Goal: Communication & Community: Answer question/provide support

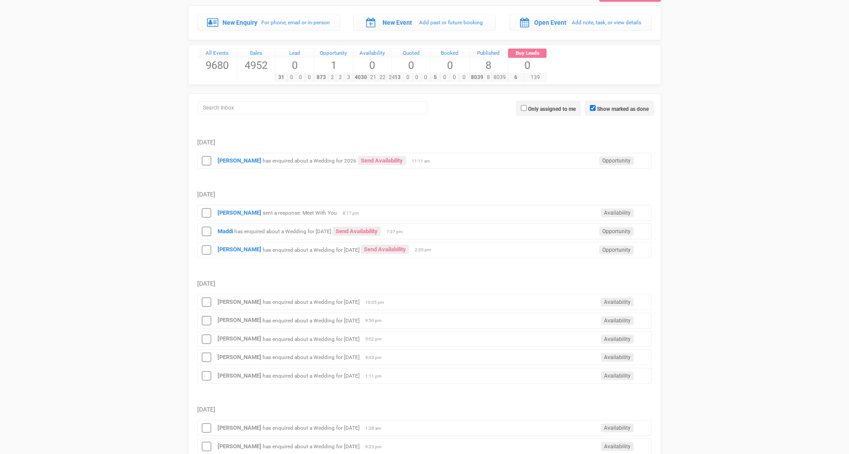
scroll to position [43, 0]
click at [271, 248] on small "has enquired about a Wedding for [DATE]" at bounding box center [311, 249] width 97 height 6
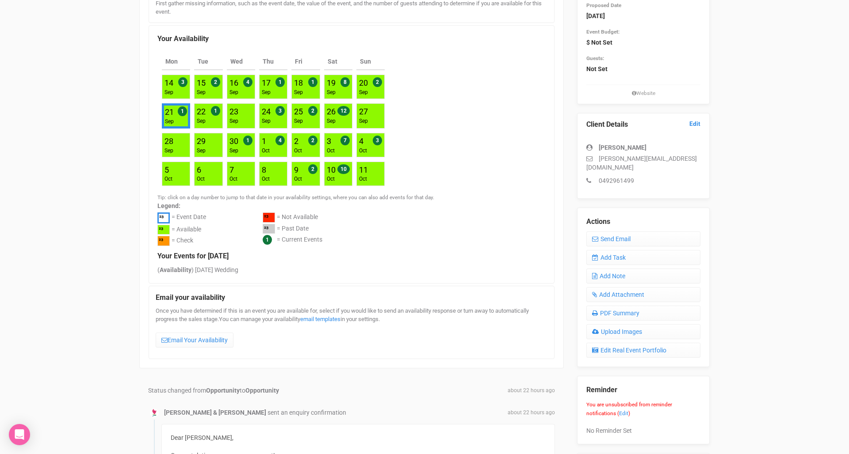
scroll to position [146, 0]
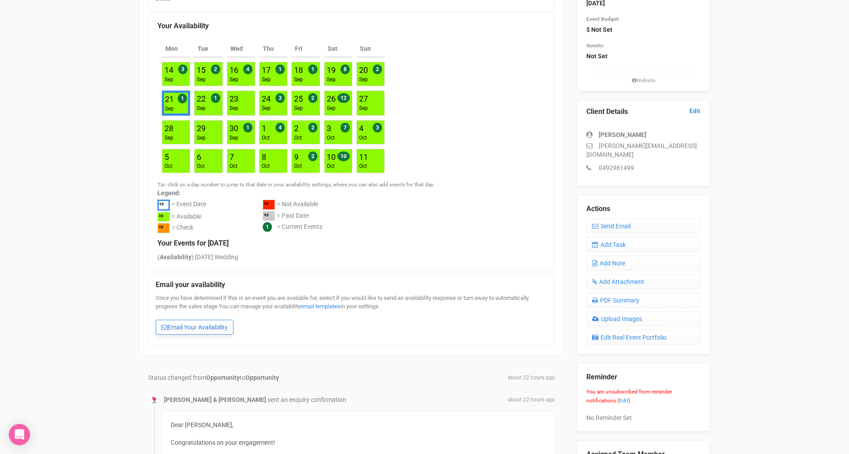
click at [194, 321] on link "Email Your Availability" at bounding box center [195, 327] width 78 height 15
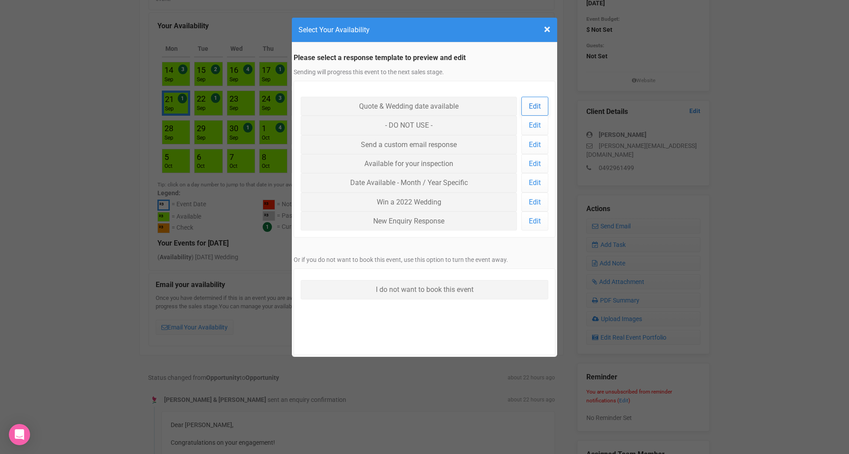
click at [529, 104] on link "Edit" at bounding box center [534, 106] width 27 height 19
click at [547, 31] on span "×" at bounding box center [547, 29] width 7 height 15
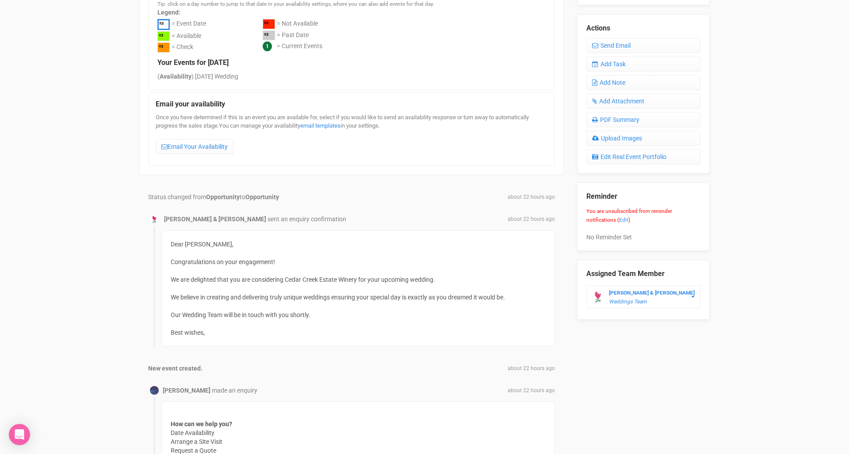
scroll to position [327, 0]
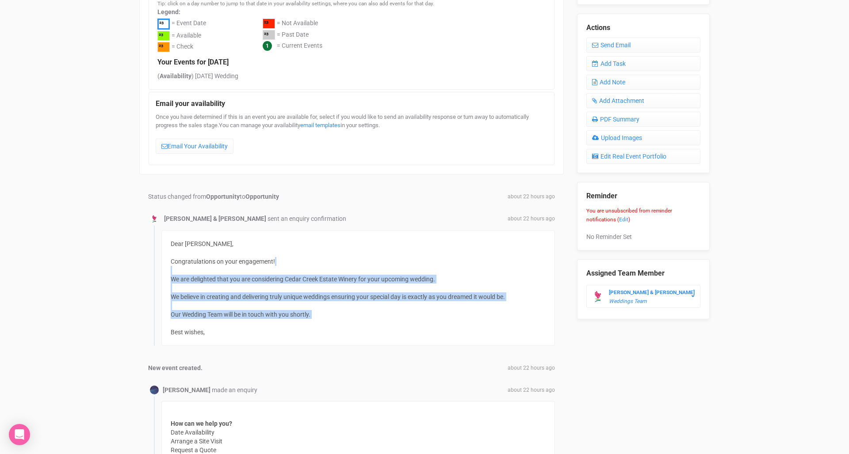
drag, startPoint x: 230, startPoint y: 262, endPoint x: 237, endPoint y: 321, distance: 59.3
click at [237, 321] on div "Dear Laura, Congratulations on your engagement! We are delighted that you are c…" at bounding box center [357, 288] width 393 height 116
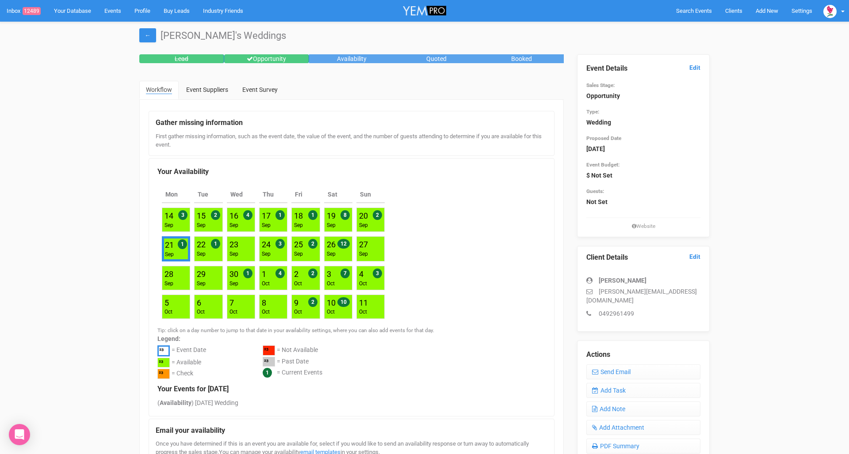
scroll to position [0, 0]
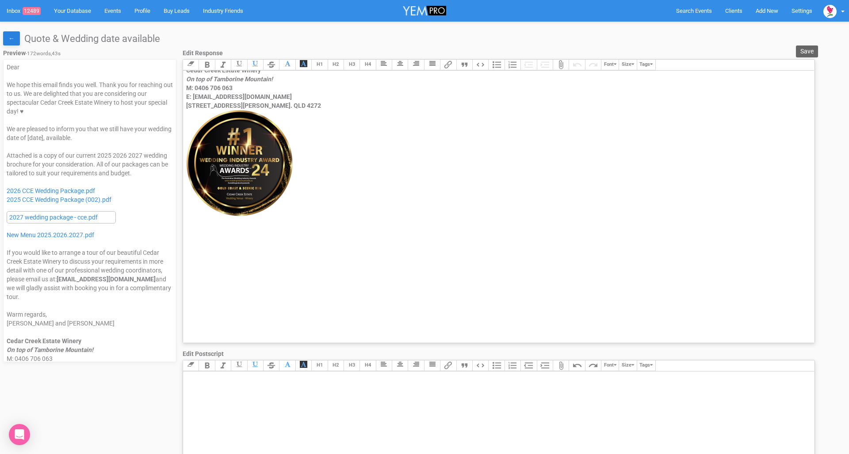
click at [15, 37] on link "←" at bounding box center [11, 38] width 17 height 14
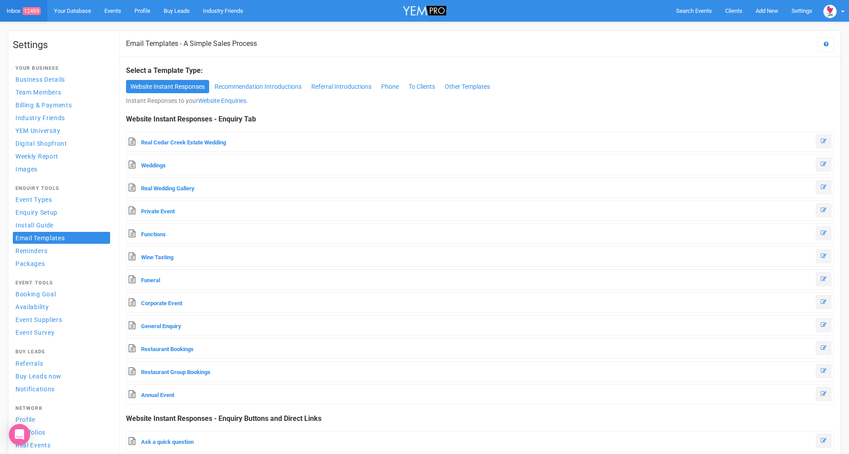
click at [14, 12] on link "Inbox 12489" at bounding box center [23, 11] width 47 height 22
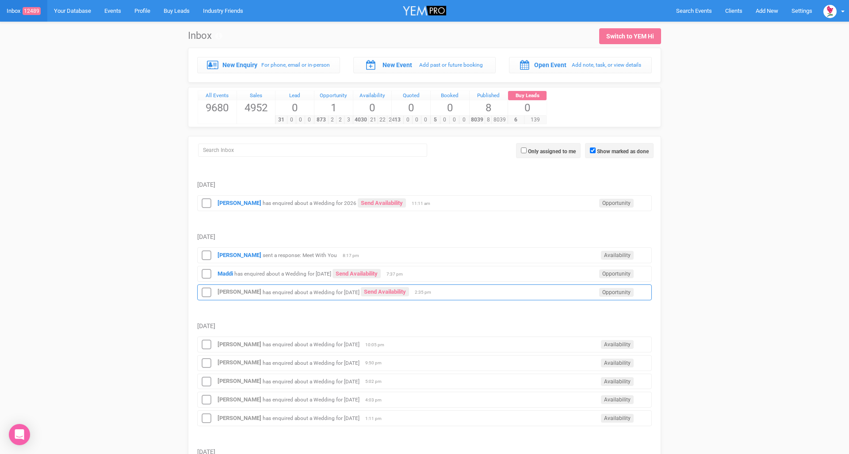
click at [270, 296] on div "[PERSON_NAME] has enquired about a Wedding for [DATE] Send Availability Opportu…" at bounding box center [424, 293] width 454 height 16
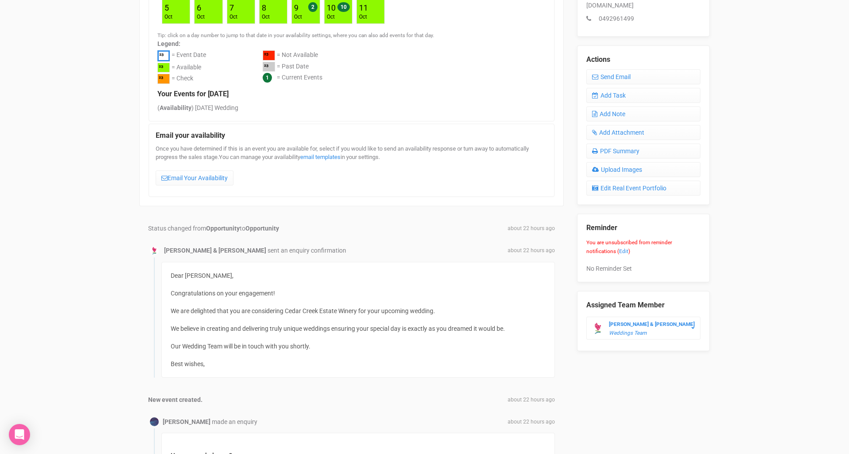
scroll to position [320, 0]
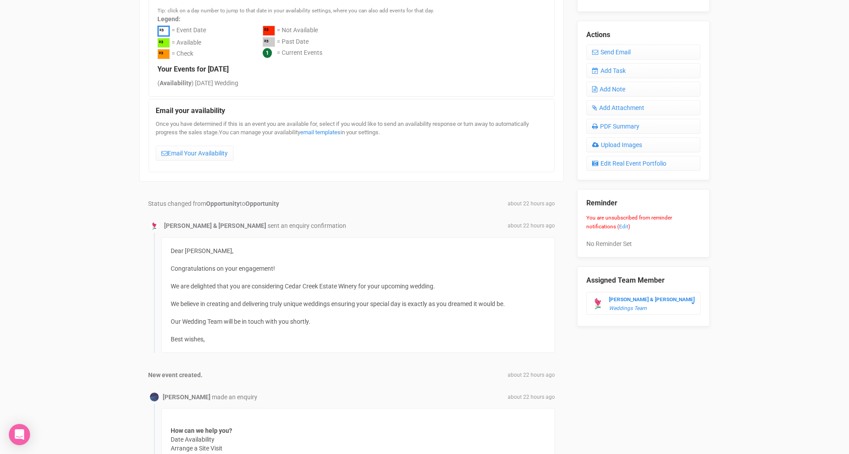
click at [332, 178] on div "Lead Opportunity Availability Quoted Booked Workflow Event Suppliers Event Surv…" at bounding box center [352, 244] width 438 height 1021
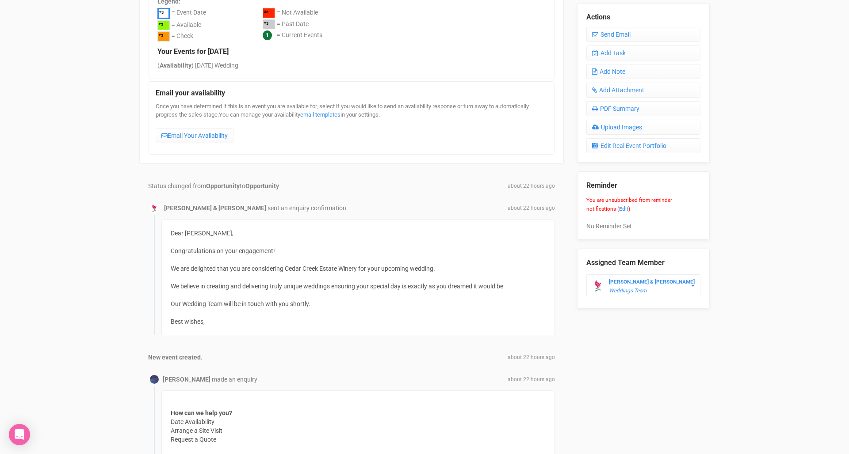
scroll to position [281, 0]
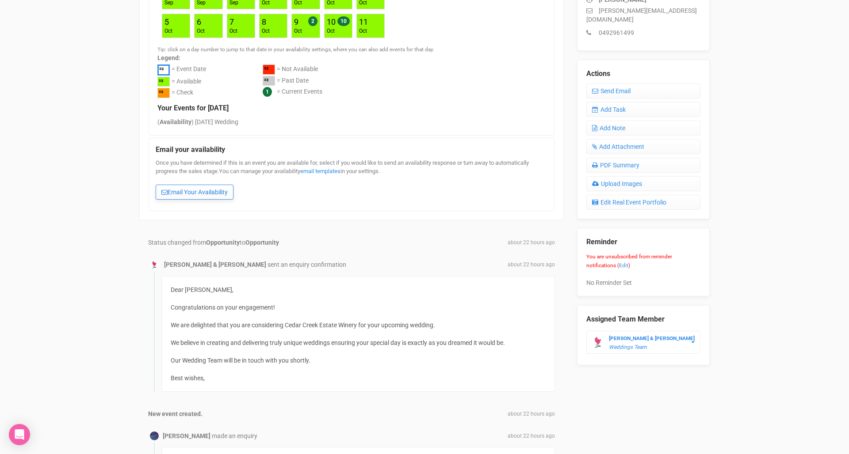
click at [188, 186] on link "Email Your Availability" at bounding box center [195, 192] width 78 height 15
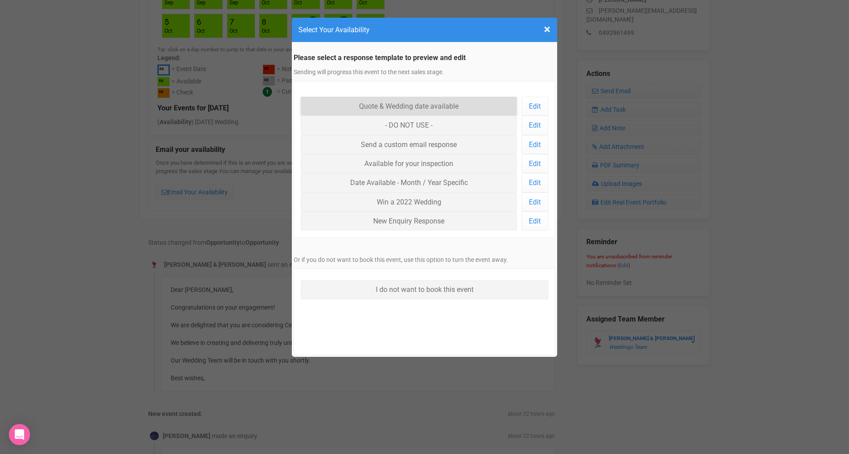
click at [435, 105] on link "Quote & Wedding date available" at bounding box center [409, 106] width 216 height 19
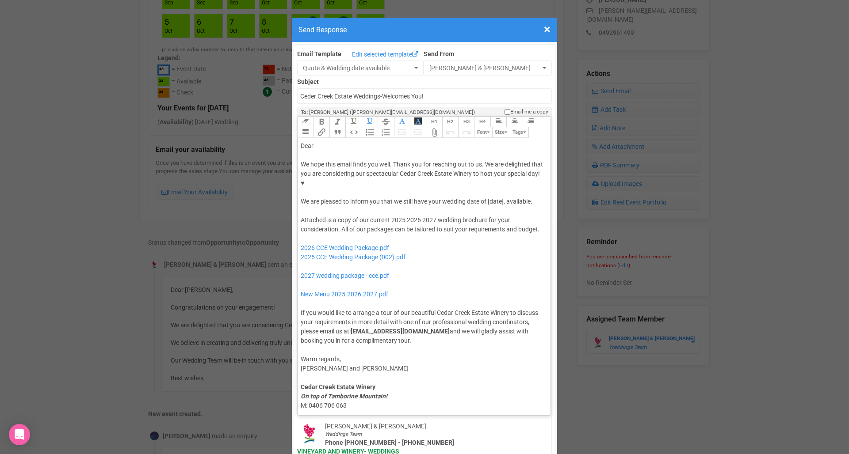
click at [328, 141] on div "Dear" at bounding box center [423, 145] width 244 height 9
click at [504, 176] on div "We hope this email finds you well. Thank you for reaching out to us. We are del…" at bounding box center [423, 183] width 244 height 46
click at [428, 216] on div "Attached is a copy of our current 2025 2026 2027 wedding brochure for your cons…" at bounding box center [423, 281] width 244 height 130
click at [395, 216] on div "Attached is a copy of our current 2025 2026 wedding brochure for your considera…" at bounding box center [423, 281] width 244 height 130
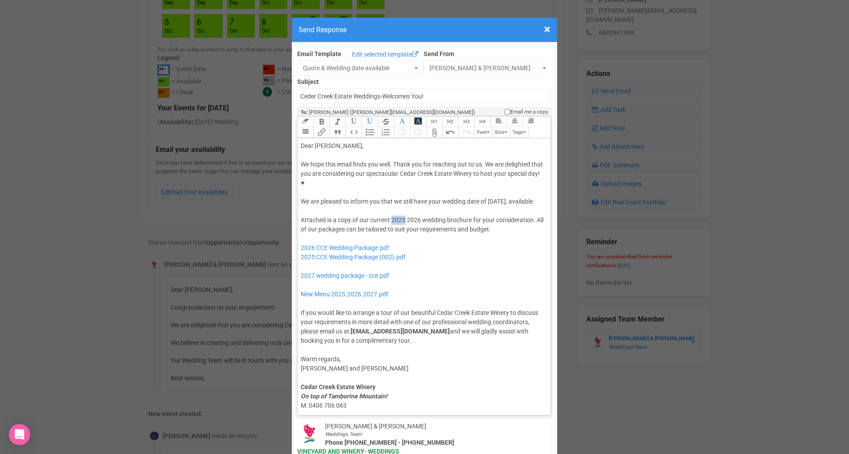
click at [395, 216] on div "Attached is a copy of our current 2025 2026 wedding brochure for your considera…" at bounding box center [423, 281] width 244 height 130
click at [423, 229] on div "Attached is a copy of our current 2026 wedding brochure for your consideration.…" at bounding box center [423, 281] width 244 height 130
drag, startPoint x: 422, startPoint y: 240, endPoint x: 299, endPoint y: 239, distance: 122.9
click at [299, 239] on trix-editor "Dear Laura, We hope this email finds you well. Thank you for reaching out to us…" at bounding box center [424, 274] width 253 height 273
type trix-editor "<div>Dear Laura,</div><div><strong>&nbsp;</strong></div><div>We hope this email…"
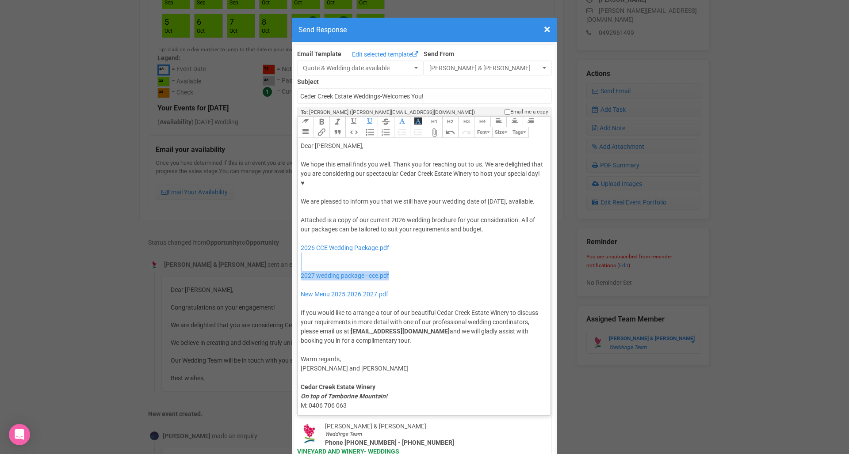
drag, startPoint x: 403, startPoint y: 255, endPoint x: 277, endPoint y: 244, distance: 126.5
click at [277, 244] on div "× Close Send Response Email Template Edit selected template Quote & Wedding dat…" at bounding box center [424, 227] width 849 height 454
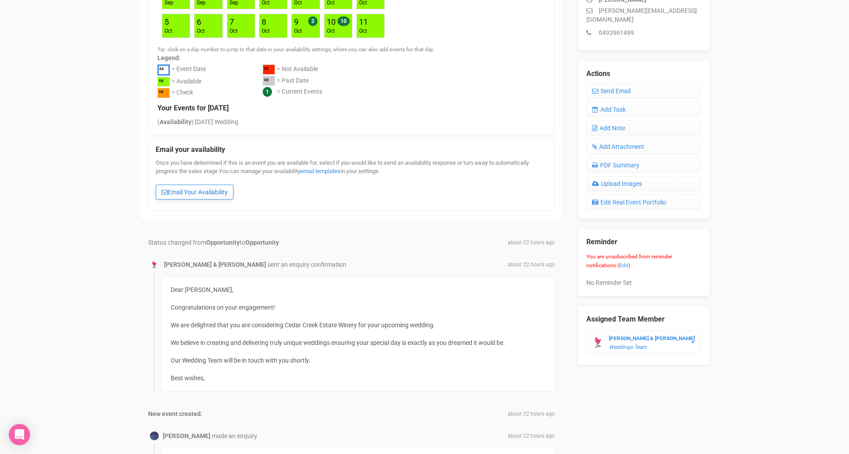
click at [193, 192] on link "Email Your Availability" at bounding box center [195, 192] width 78 height 15
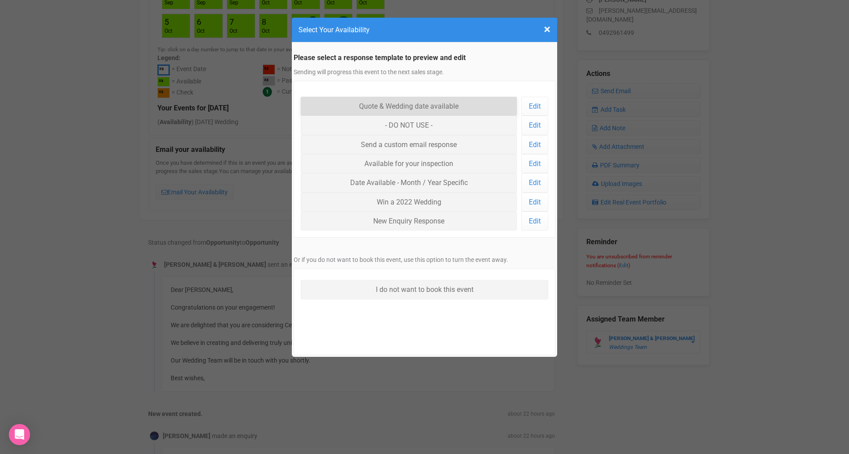
click at [409, 107] on link "Quote & Wedding date available" at bounding box center [409, 106] width 216 height 19
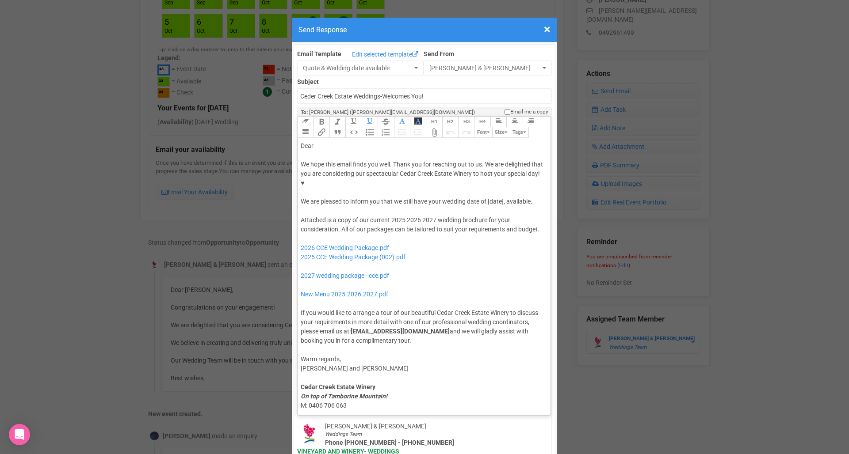
click at [328, 141] on div "Dear" at bounding box center [423, 145] width 244 height 9
click at [497, 175] on div "We hope this email finds you well. Thank you for reaching out to us. We are del…" at bounding box center [423, 183] width 244 height 46
click at [430, 216] on div "Attached is a copy of our current 2025 2026 2027 wedding brochure for your cons…" at bounding box center [423, 281] width 244 height 130
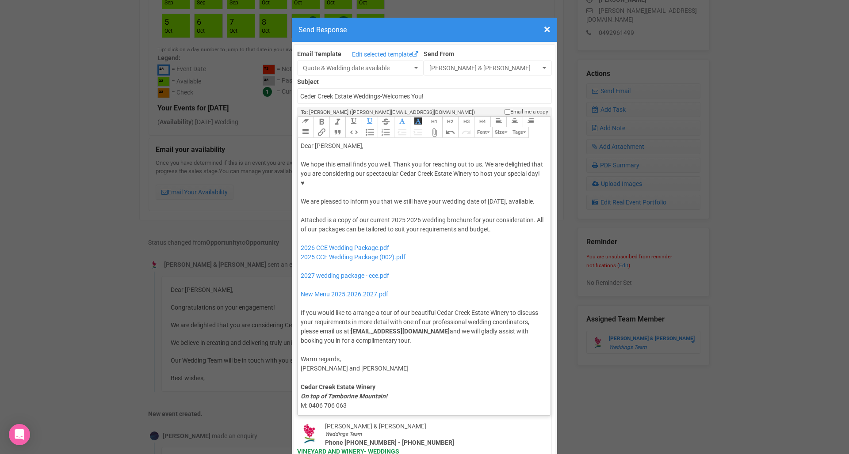
click at [397, 216] on div "Attached is a copy of our current 2025 2026 wedding brochure for your considera…" at bounding box center [423, 281] width 244 height 130
click at [436, 235] on div "Attached is a copy of our current 2026 wedding brochure for your consideration.…" at bounding box center [423, 281] width 244 height 130
drag, startPoint x: 433, startPoint y: 240, endPoint x: 364, endPoint y: 240, distance: 69.0
click at [364, 240] on div "Attached is a copy of our current 2026 wedding brochure for your consideration.…" at bounding box center [423, 281] width 244 height 130
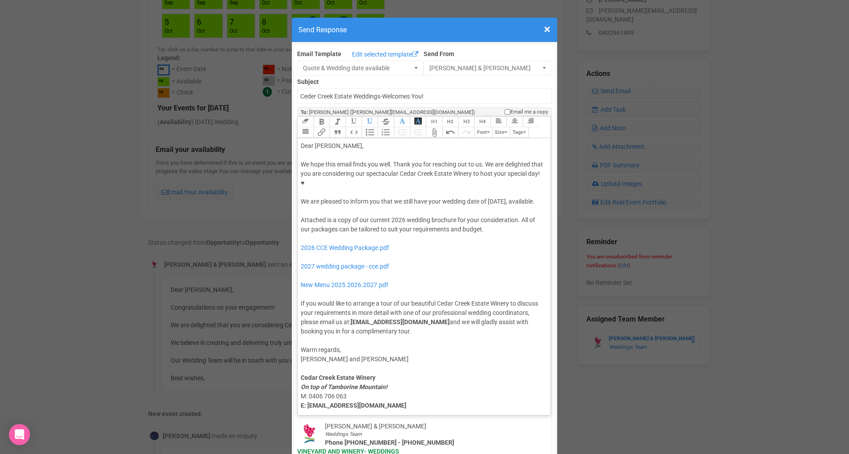
click at [409, 246] on div "Attached is a copy of our current 2026 wedding brochure for your consideration.…" at bounding box center [423, 276] width 244 height 121
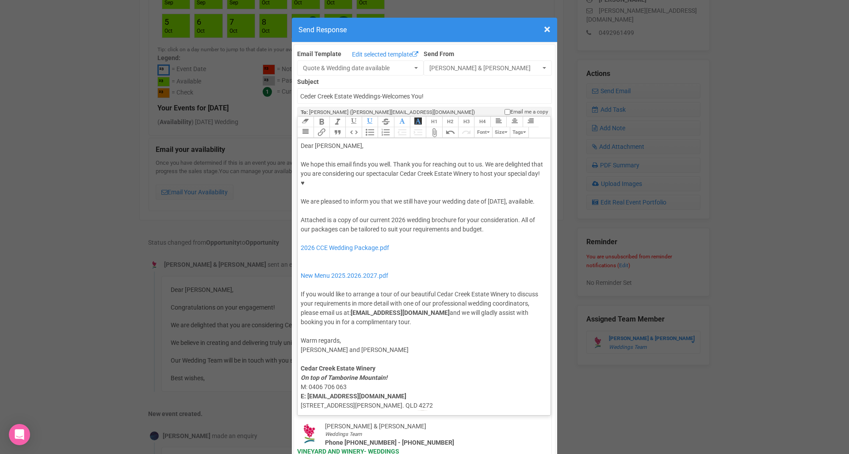
type trix-editor "<div>Dear Laura,</div><div><strong>&nbsp;</strong></div><div>We hope this email…"
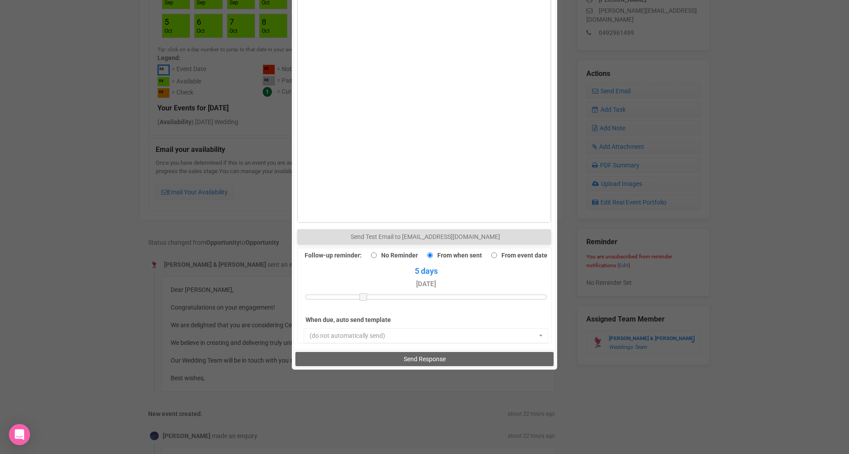
scroll to position [615, 0]
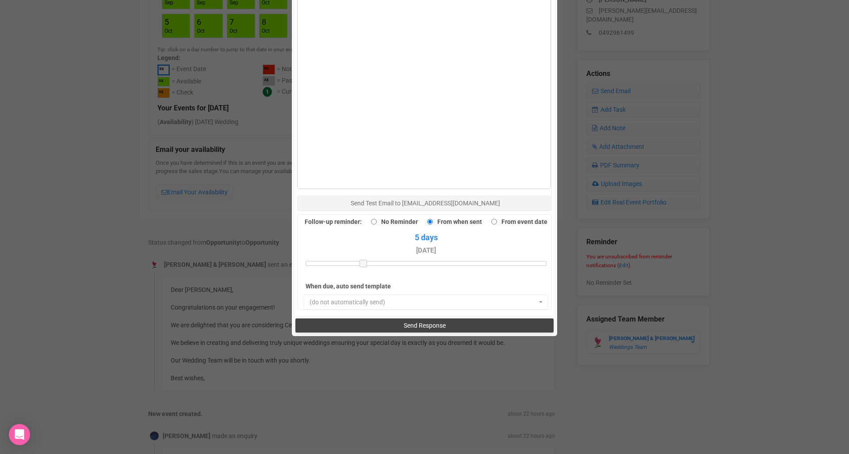
click at [406, 322] on span "Send Response" at bounding box center [425, 325] width 42 height 7
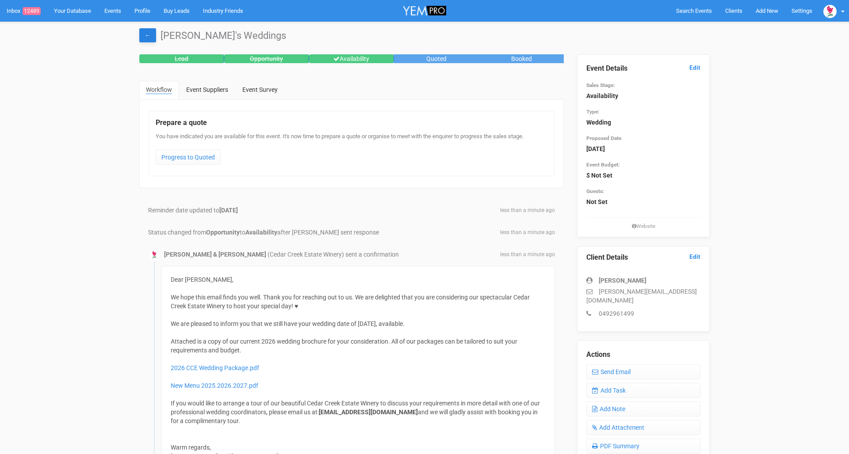
click at [145, 36] on link "←" at bounding box center [147, 35] width 17 height 14
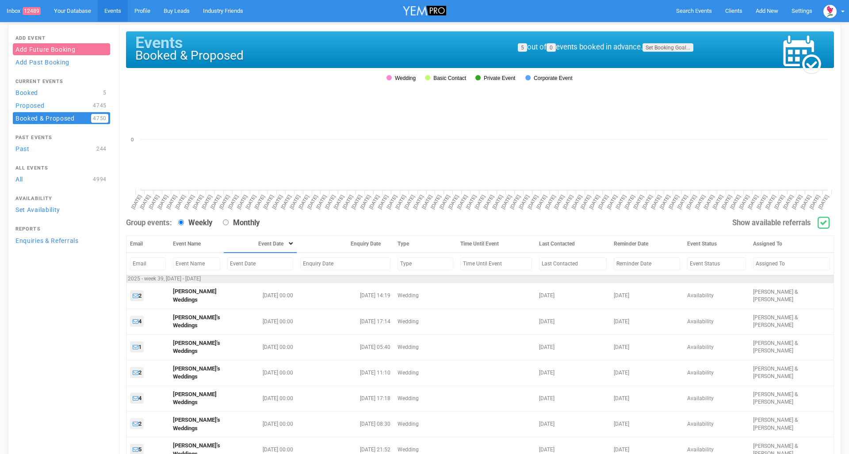
click at [11, 8] on link "Inbox 12489" at bounding box center [23, 11] width 47 height 22
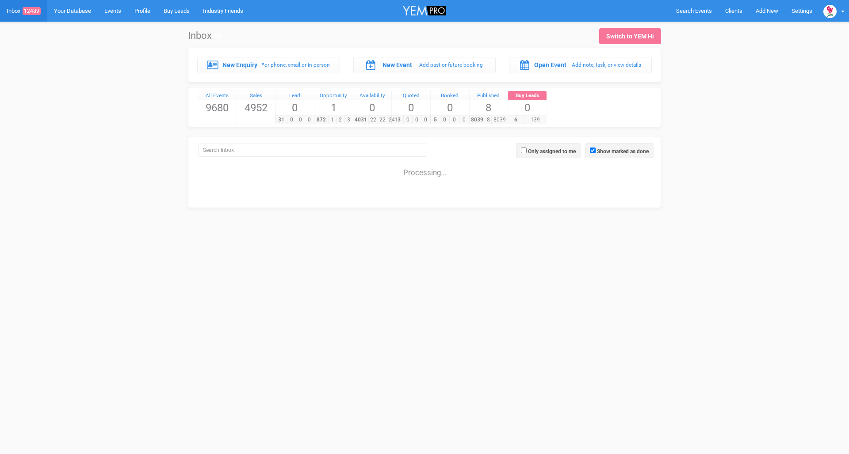
click at [18, 9] on link "Inbox 12489" at bounding box center [23, 11] width 47 height 22
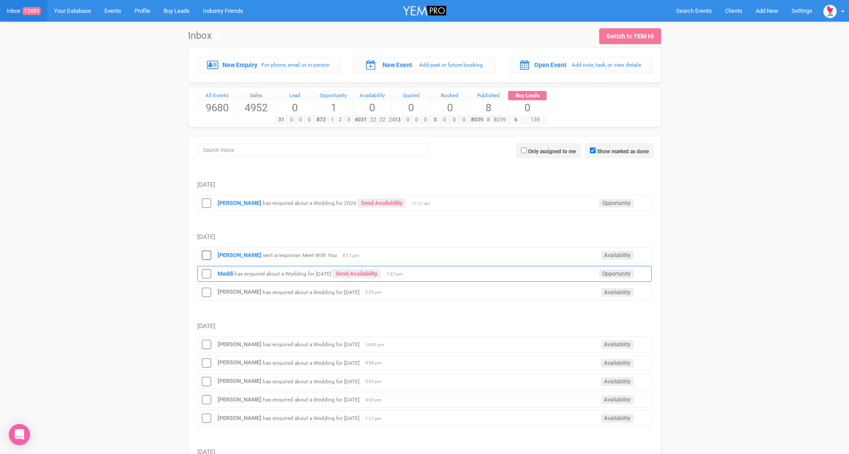
click at [272, 275] on small "has enquired about a Wedding for [DATE]" at bounding box center [282, 274] width 97 height 6
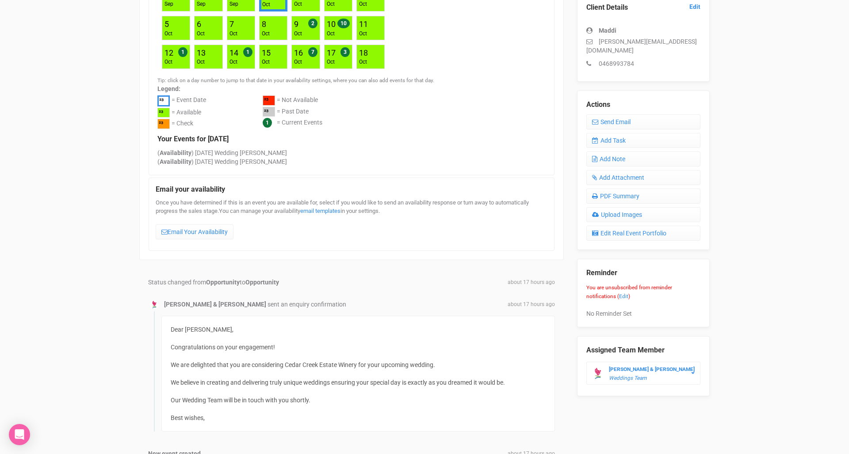
scroll to position [251, 0]
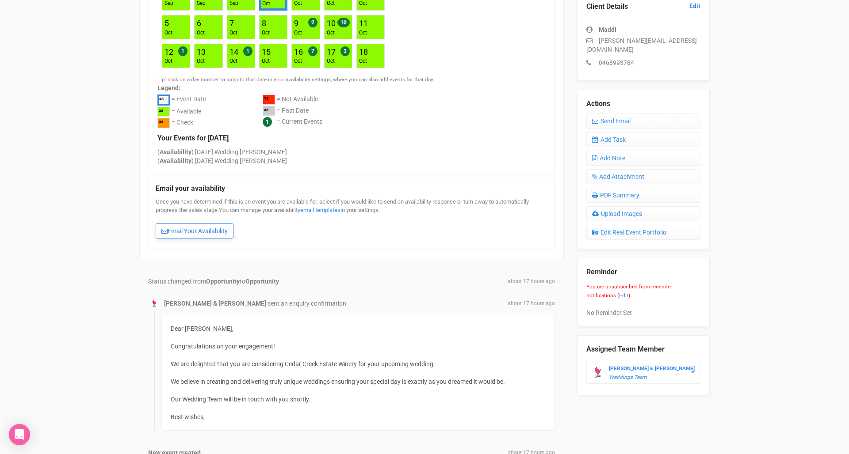
click at [198, 228] on link "Email Your Availability" at bounding box center [195, 231] width 78 height 15
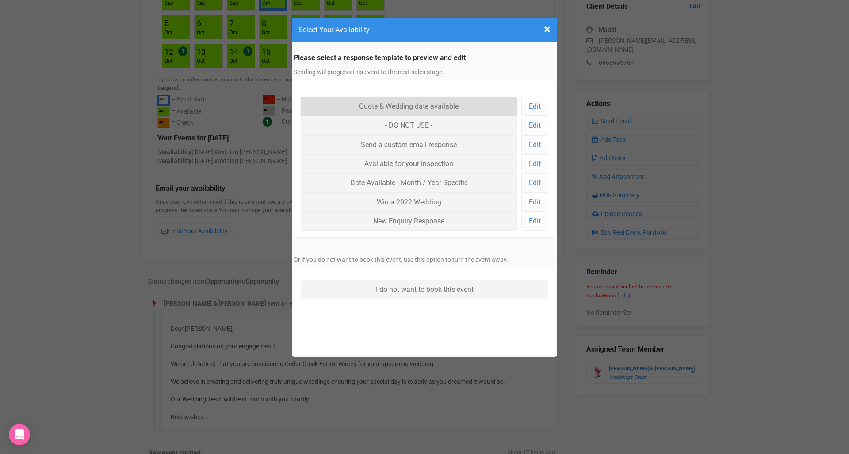
click at [409, 112] on link "Quote & Wedding date available" at bounding box center [409, 106] width 216 height 19
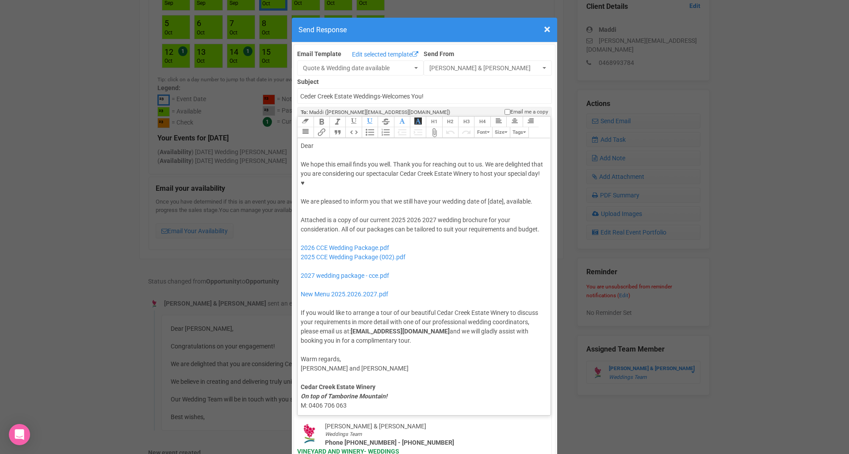
click at [320, 141] on div "Dear" at bounding box center [423, 145] width 244 height 9
click at [399, 216] on div "Attached is a copy of our current 2025 2026 2027 wedding brochure for your cons…" at bounding box center [423, 281] width 244 height 130
click at [412, 216] on div "Attached is a copy of our current 2026 2027 wedding brochure for your considera…" at bounding box center [423, 281] width 244 height 130
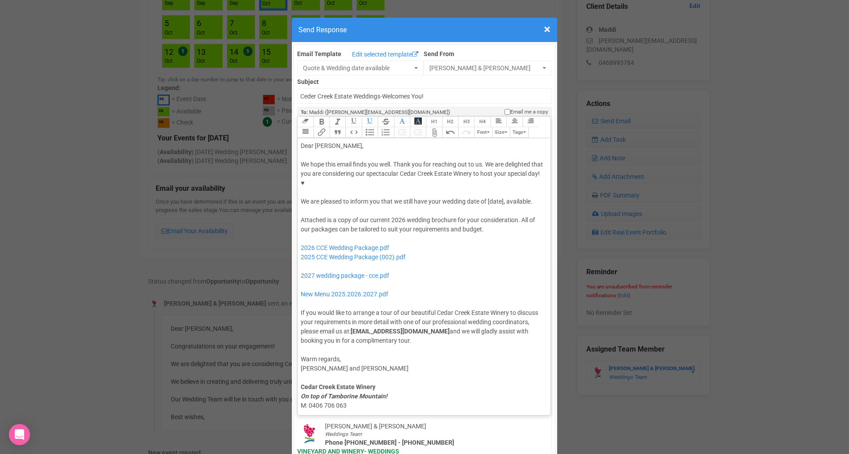
click at [497, 176] on div "We hope this email finds you well. Thank you for reaching out to us. We are del…" at bounding box center [423, 183] width 244 height 46
click at [425, 237] on div "Attached is a copy of our current 2026 wedding brochure for your consideration.…" at bounding box center [423, 281] width 244 height 130
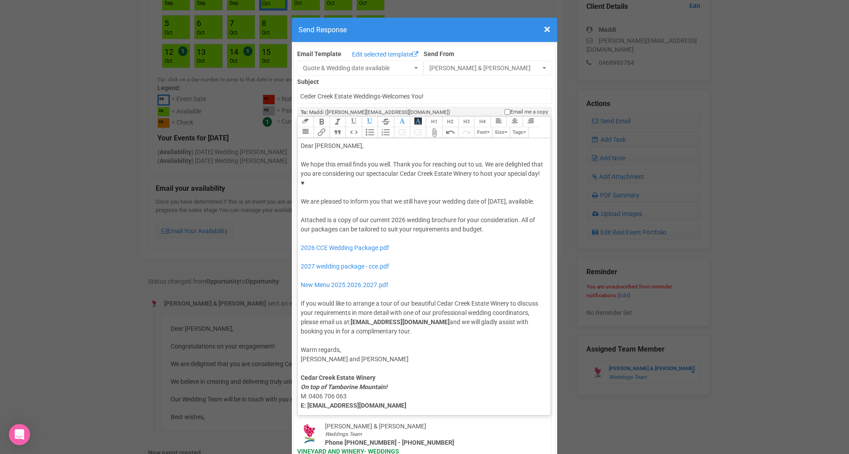
click at [427, 252] on div "Attached is a copy of our current 2026 wedding brochure for your consideration.…" at bounding box center [423, 276] width 244 height 121
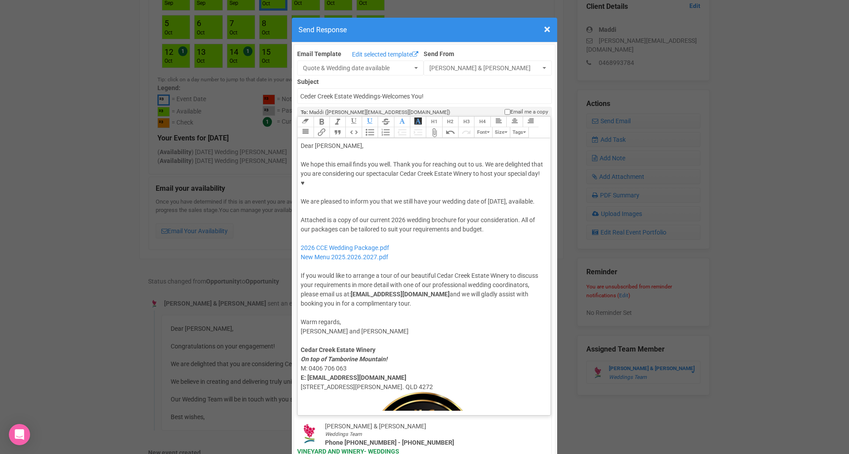
click at [522, 216] on div "Attached is a copy of our current 2026 wedding brochure for your consideration.…" at bounding box center [423, 262] width 244 height 93
click at [438, 240] on div "Attached is a copy of our current 2026 wedding brochure for your consideration.…" at bounding box center [423, 262] width 244 height 93
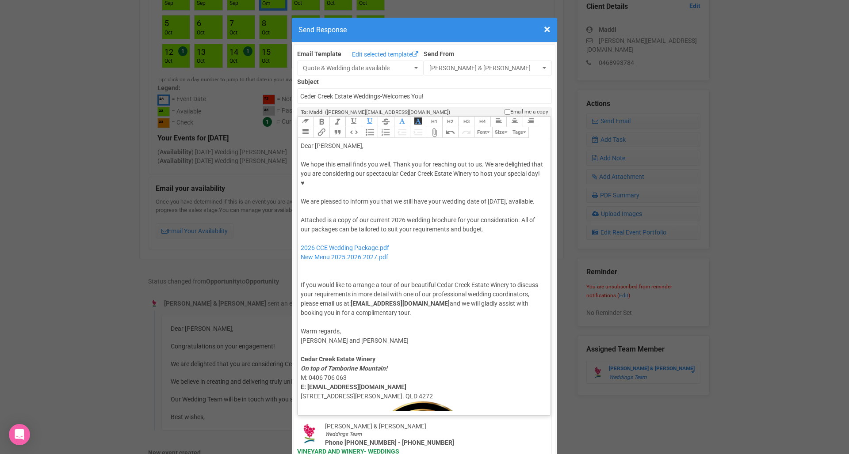
click at [434, 127] on button "Attach Files" at bounding box center [434, 132] width 16 height 11
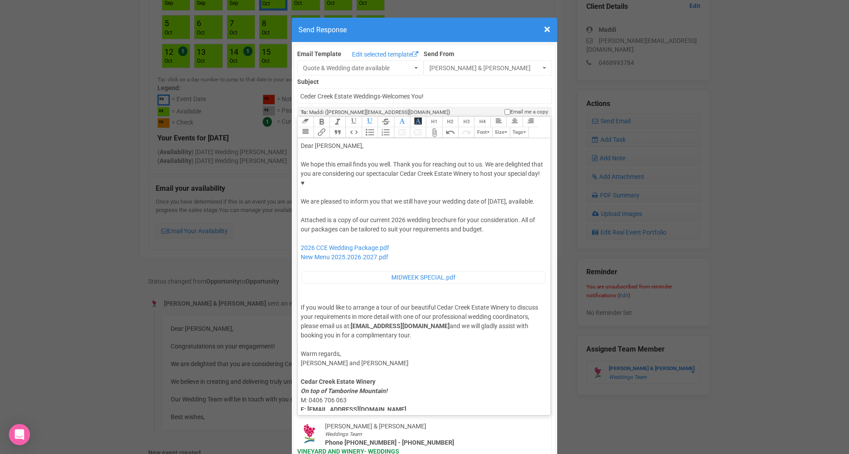
click at [518, 216] on div "Attached is a copy of our current 2026 wedding brochure for your consideration.…" at bounding box center [423, 278] width 244 height 124
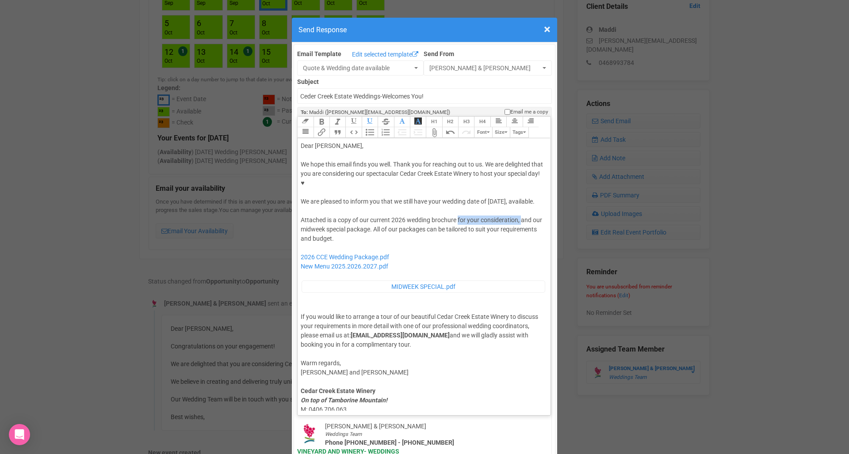
drag, startPoint x: 458, startPoint y: 204, endPoint x: 520, endPoint y: 204, distance: 62.3
click at [520, 216] on div "Attached is a copy of our current 2026 wedding brochure for your consideration,…" at bounding box center [423, 283] width 244 height 134
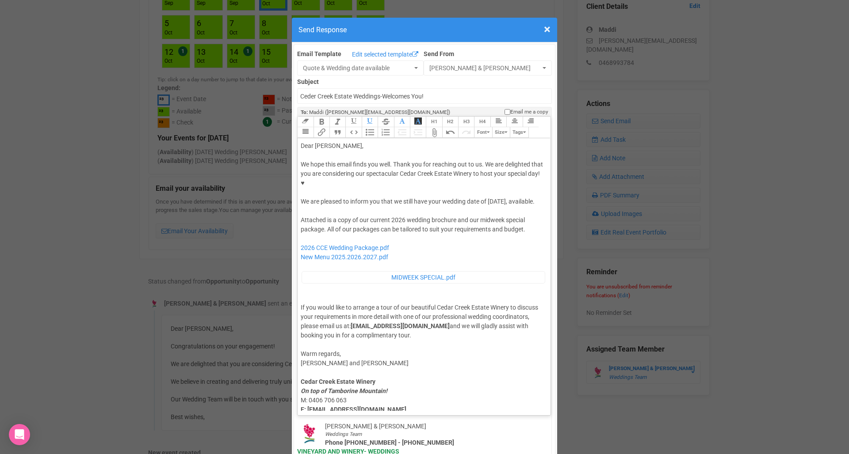
click at [323, 216] on div "Attached is a copy of our current 2026 wedding brochure and our midweek special…" at bounding box center [423, 278] width 244 height 124
paste trix-editor "<span style="background-color: rgb(255, 255, 255); font-family: Roboto, Helveti…"
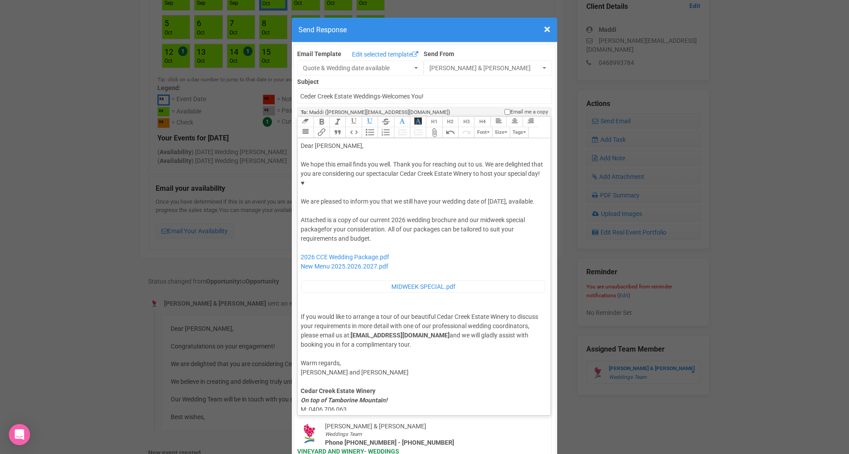
click at [423, 225] on div "Attached is a copy of our current 2026 wedding brochure and our midweek special…" at bounding box center [423, 283] width 244 height 134
click at [489, 175] on div "We hope this email finds you well. Thank you for reaching out to us. We are del…" at bounding box center [423, 183] width 244 height 46
type trix-editor "<div>Dear Maddi,</div><div><strong>&nbsp;</strong></div><div>We hope this email…"
click at [491, 225] on div "Attached is a copy of our current 2026 wedding brochure and our midweek special…" at bounding box center [423, 283] width 244 height 134
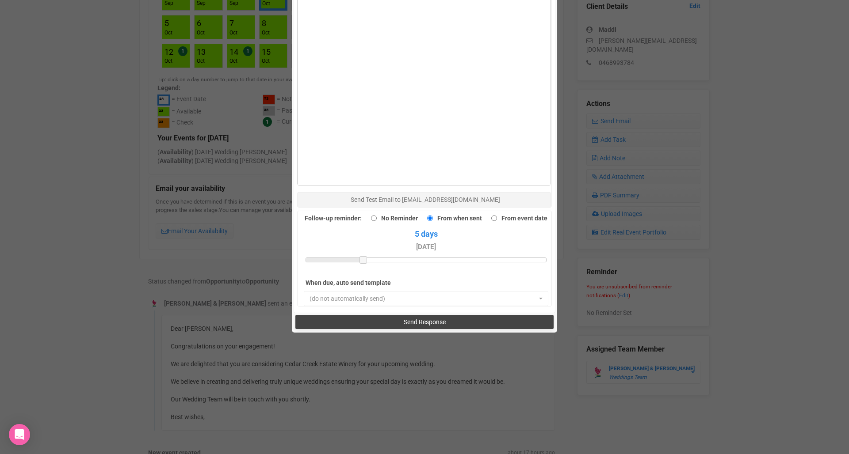
scroll to position [618, 0]
click at [356, 316] on button "Send Response" at bounding box center [424, 323] width 258 height 14
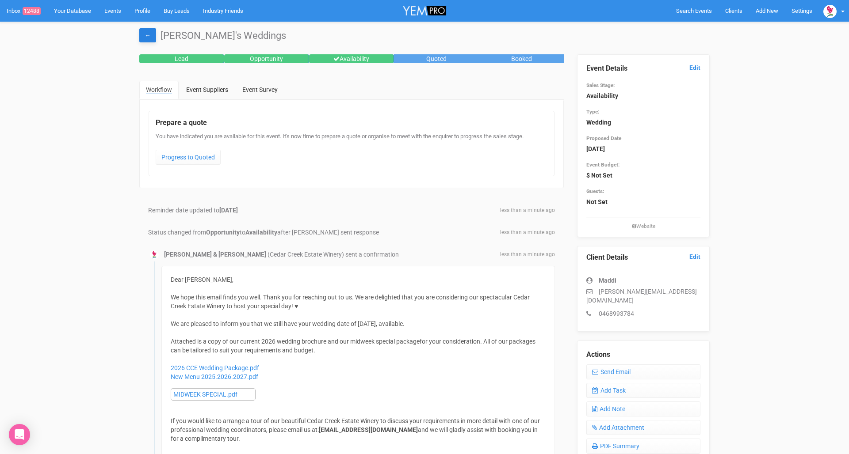
click at [149, 34] on link "←" at bounding box center [147, 35] width 17 height 14
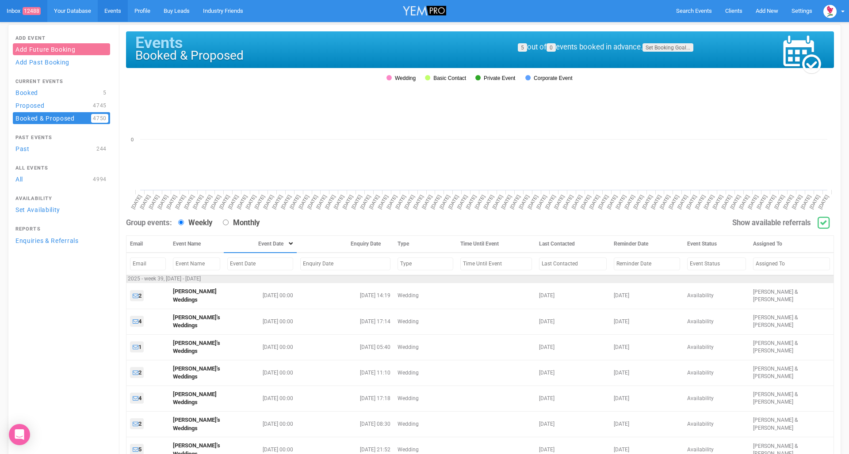
click at [28, 10] on span "12488" at bounding box center [32, 11] width 18 height 8
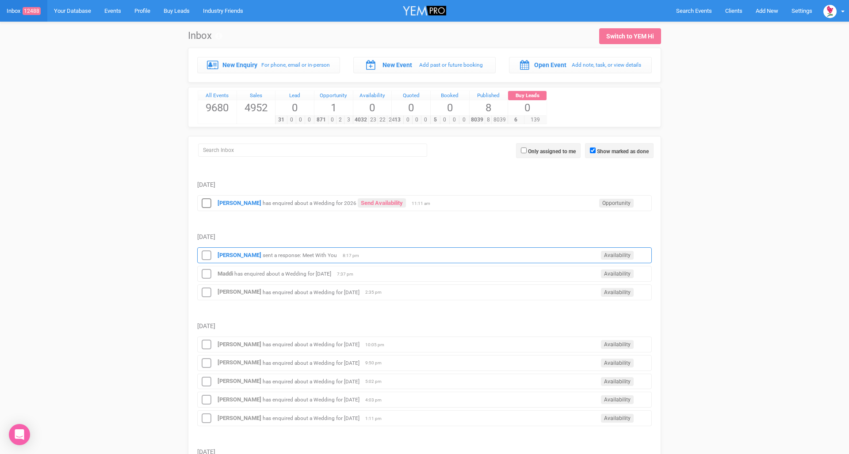
click at [289, 253] on small "sent a response: Meet With You" at bounding box center [300, 255] width 74 height 6
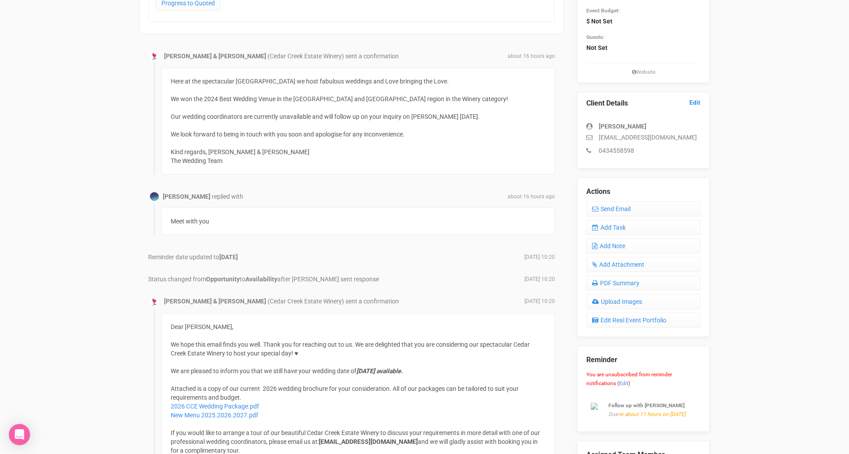
scroll to position [56, 0]
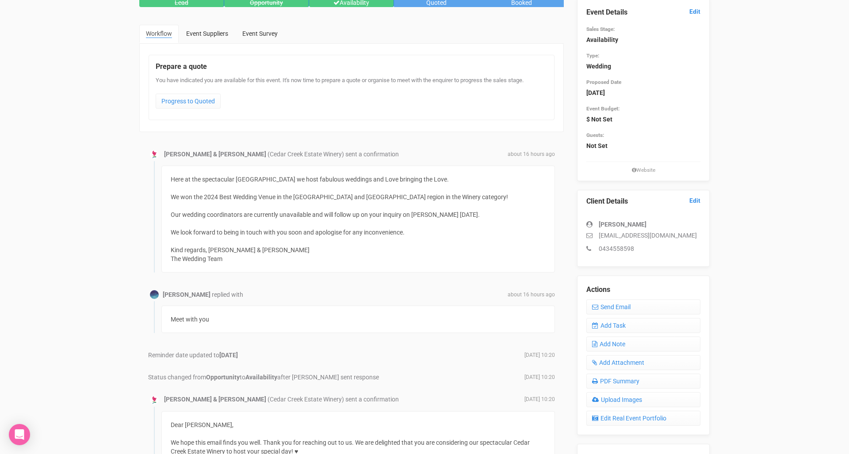
drag, startPoint x: 219, startPoint y: 318, endPoint x: 154, endPoint y: 311, distance: 65.4
click at [154, 311] on div "Meet with you" at bounding box center [354, 318] width 401 height 32
click at [250, 329] on div "Meet with you" at bounding box center [357, 319] width 393 height 27
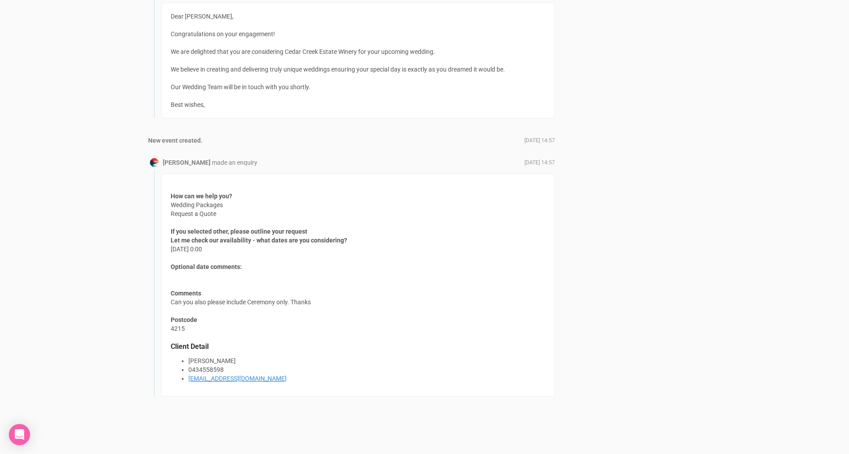
scroll to position [1006, 0]
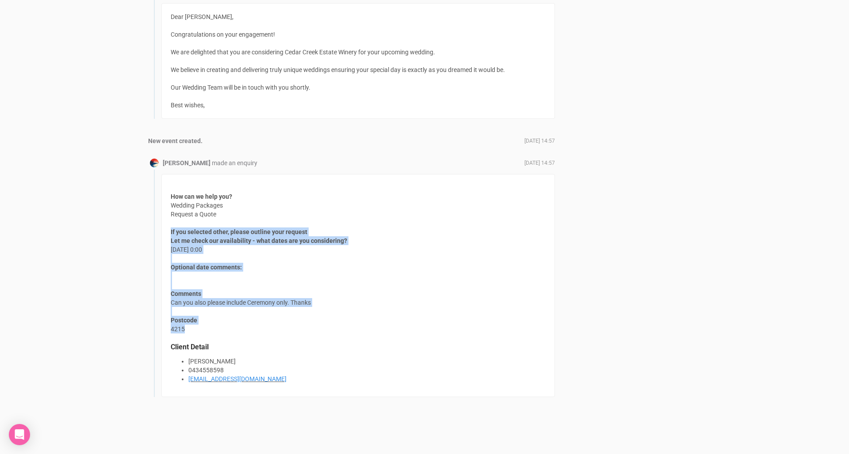
drag, startPoint x: 250, startPoint y: 329, endPoint x: 167, endPoint y: 232, distance: 127.6
click at [167, 232] on div "How can we help you? Wedding Packages Request a Quote If you selected other, pl…" at bounding box center [357, 285] width 393 height 223
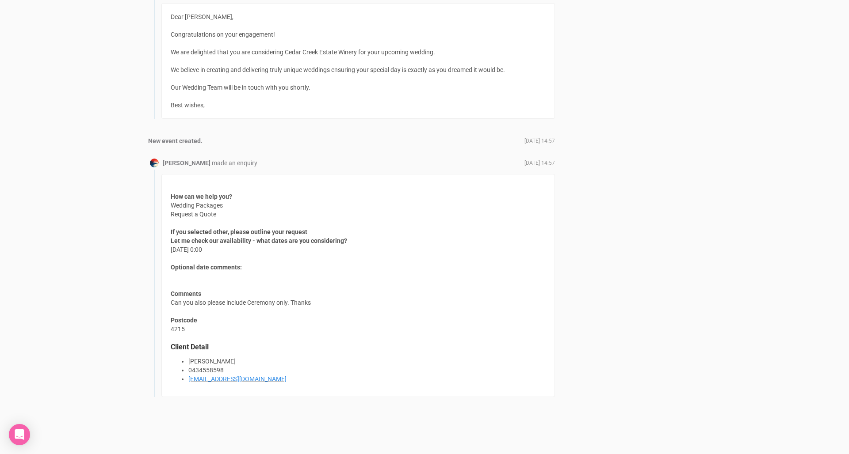
drag, startPoint x: 167, startPoint y: 232, endPoint x: 264, endPoint y: 248, distance: 98.6
click at [264, 248] on div "How can we help you? Wedding Packages Request a Quote If you selected other, pl…" at bounding box center [357, 285] width 393 height 223
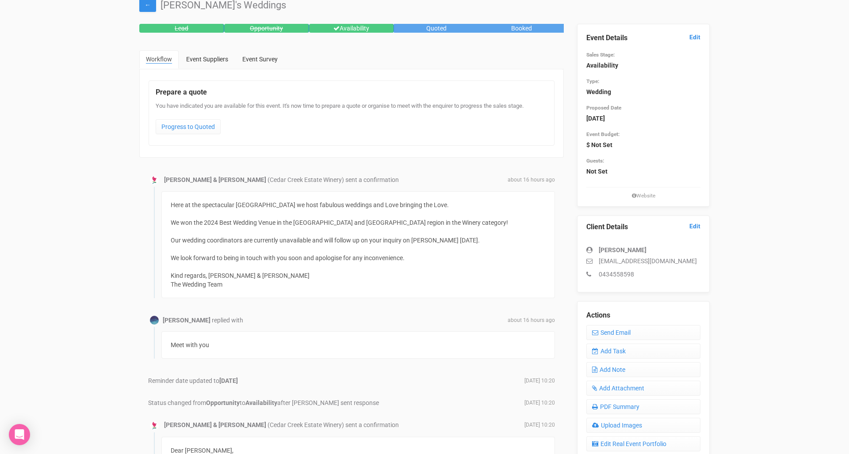
scroll to position [31, 0]
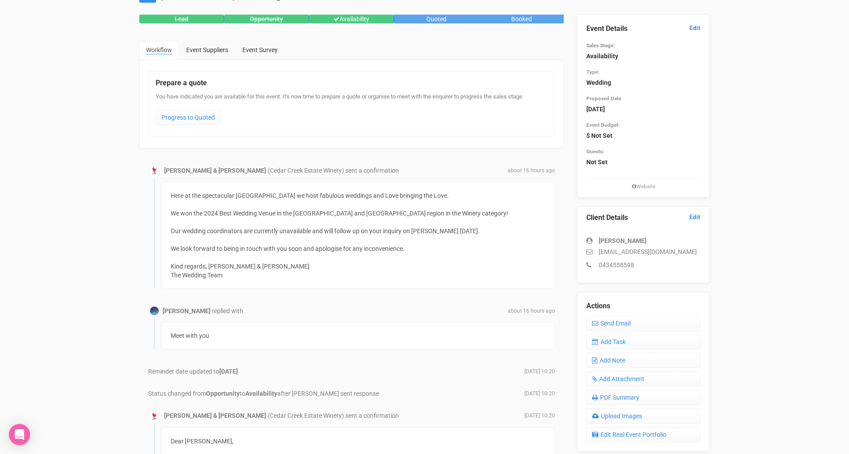
scroll to position [41, 0]
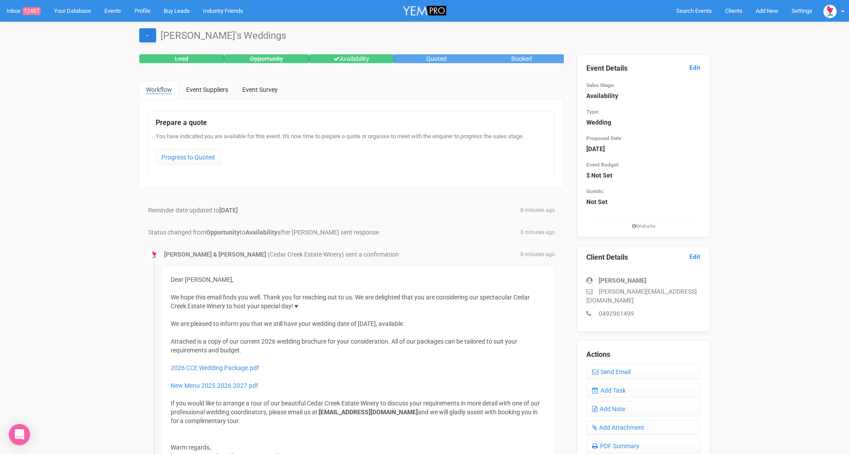
click at [148, 39] on link "←" at bounding box center [147, 35] width 17 height 14
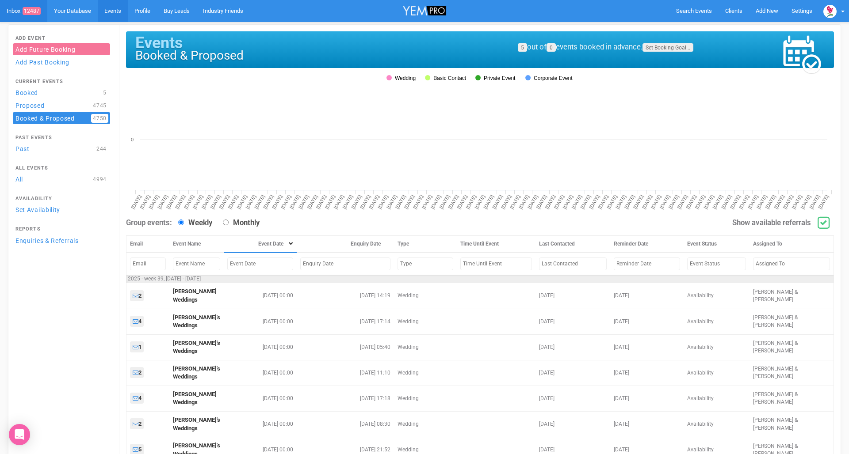
click at [12, 14] on link "Inbox 12487" at bounding box center [23, 11] width 47 height 22
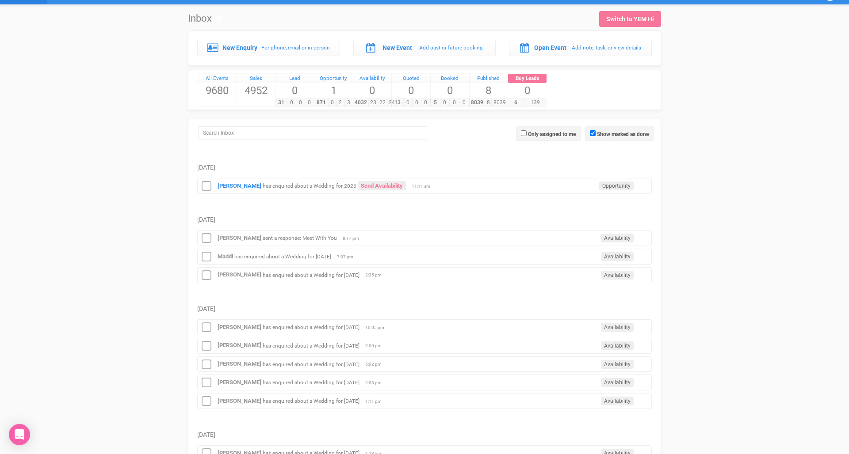
scroll to position [18, 0]
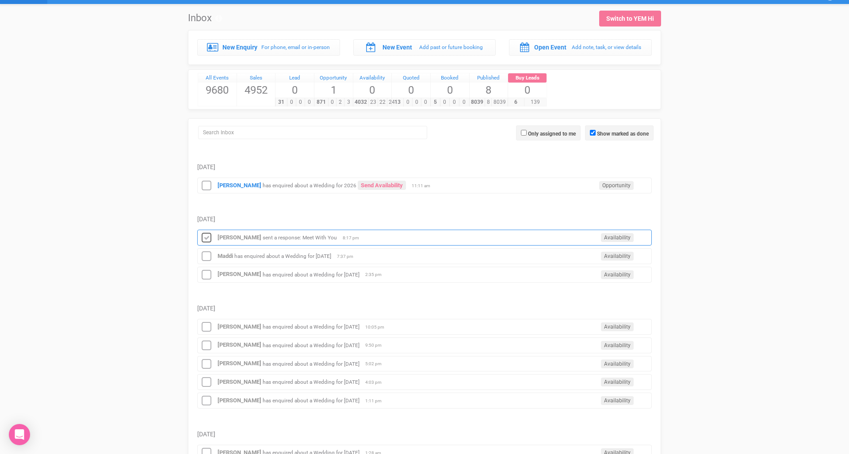
click at [208, 239] on icon at bounding box center [206, 238] width 13 height 11
click at [303, 216] on h5 "[DATE]" at bounding box center [424, 219] width 454 height 7
click at [283, 184] on small "has enquired about a Wedding for 2026" at bounding box center [310, 186] width 94 height 6
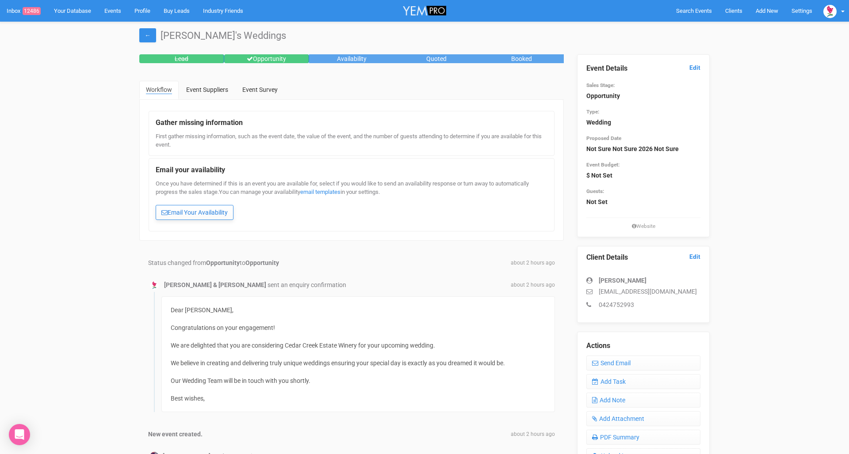
click at [203, 216] on link "Email Your Availability" at bounding box center [195, 212] width 78 height 15
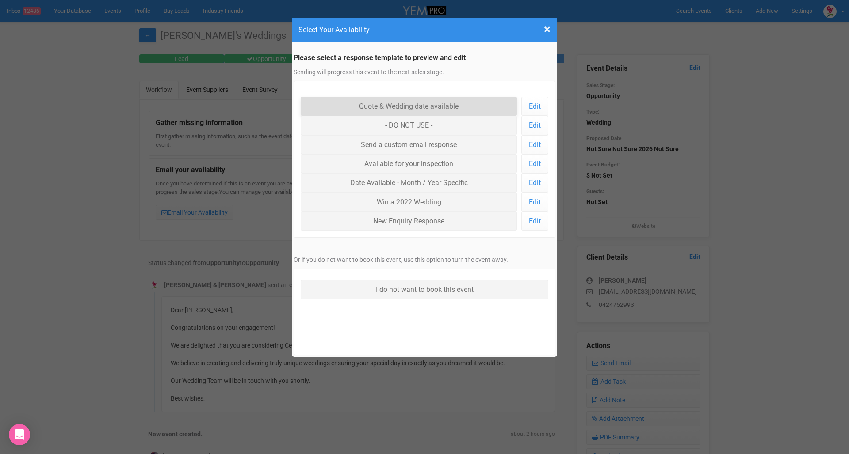
click at [428, 104] on link "Quote & Wedding date available" at bounding box center [409, 106] width 216 height 19
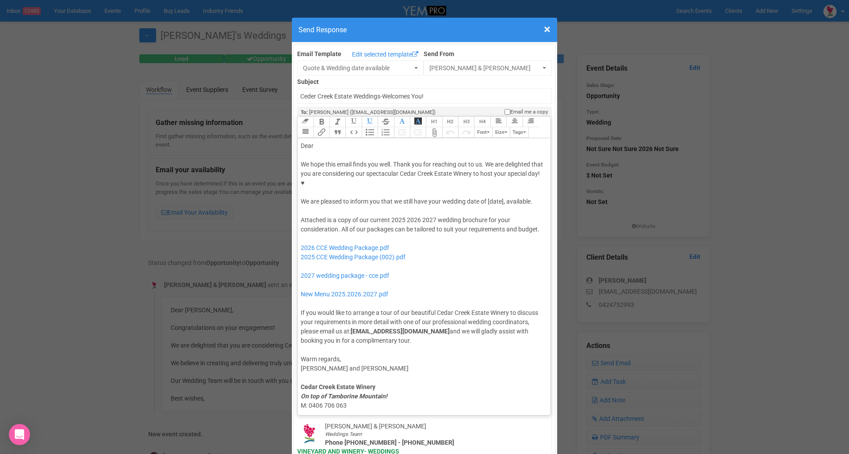
drag, startPoint x: 333, startPoint y: 122, endPoint x: 320, endPoint y: 120, distance: 13.9
click at [320, 141] on div "Dear" at bounding box center [423, 145] width 244 height 9
click at [401, 151] on div at bounding box center [423, 155] width 244 height 9
click at [414, 163] on div "We hope this email finds you well. Thank you for reaching out to us. We are del…" at bounding box center [423, 183] width 244 height 46
click at [430, 160] on div "We hope this email finds you well. Thank you for reaching out to us. We are del…" at bounding box center [423, 183] width 244 height 46
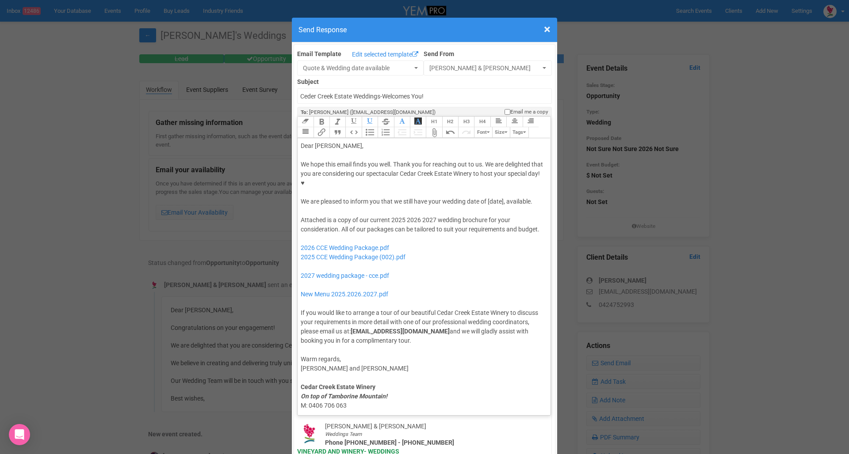
click at [398, 216] on div "Attached is a copy of our current 2025 2026 2027 wedding brochure for your cons…" at bounding box center [423, 281] width 244 height 130
click at [417, 216] on div "Attached is a copy of our current 2026 2027 wedding brochure for your considera…" at bounding box center [423, 281] width 244 height 130
click at [500, 216] on div "Attached is a copy of our current 2026 wedding brochure for your consideration.…" at bounding box center [423, 281] width 244 height 130
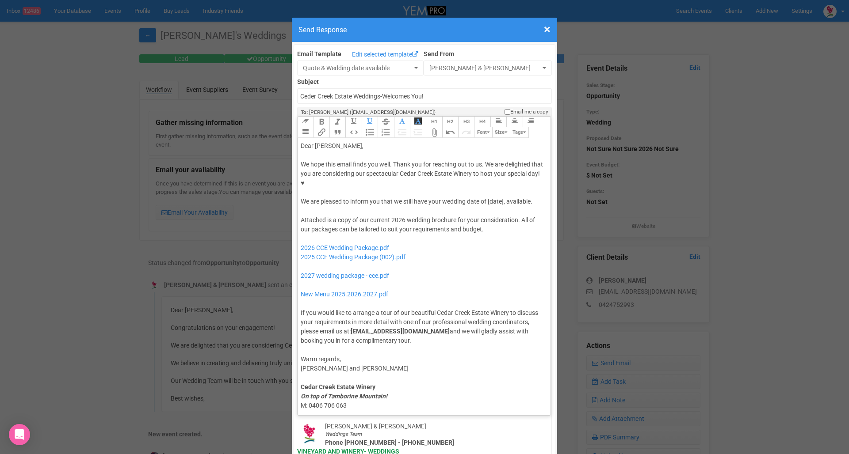
click at [415, 231] on div "Attached is a copy of our current 2026 wedding brochure for your consideration.…" at bounding box center [423, 281] width 244 height 130
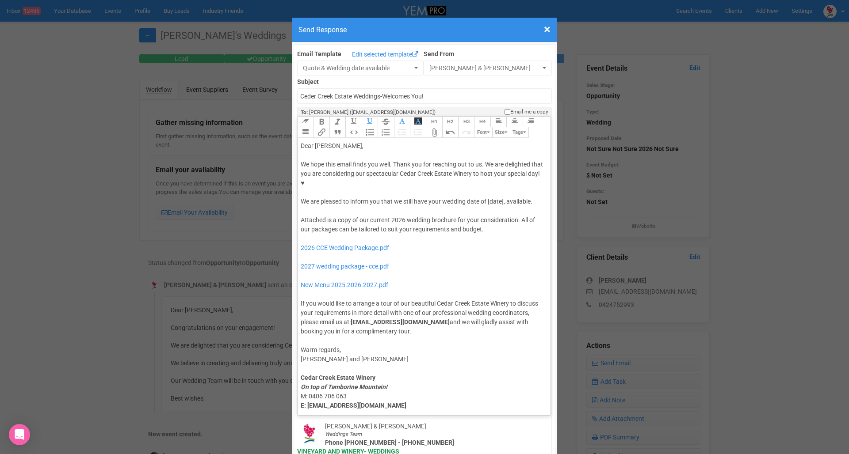
click at [396, 240] on div "Attached is a copy of our current 2026 wedding brochure for your consideration.…" at bounding box center [423, 276] width 244 height 121
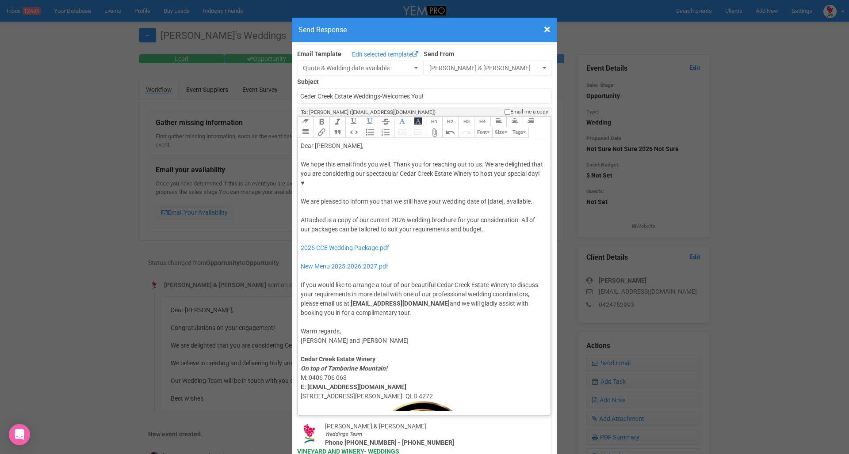
click at [463, 216] on div "Attached is a copy of our current 2026 wedding brochure for your consideration.…" at bounding box center [423, 267] width 244 height 102
click at [411, 160] on div "We hope this email finds you well. Thank you for reaching out to us. We are del…" at bounding box center [423, 183] width 244 height 46
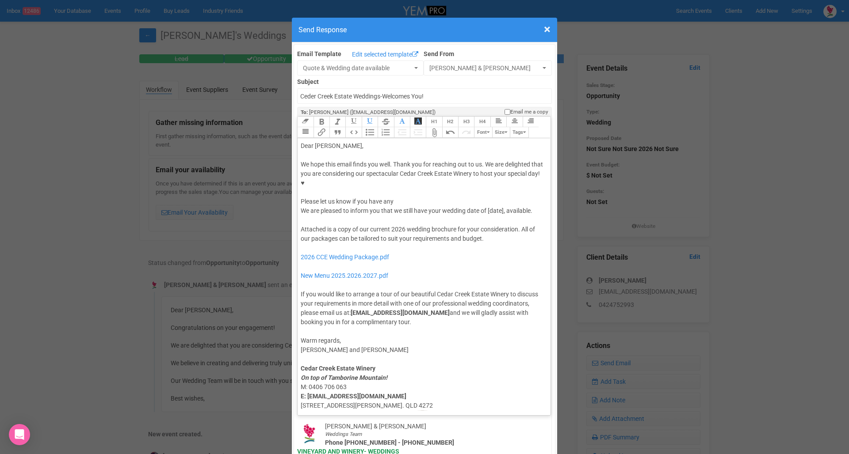
drag, startPoint x: 298, startPoint y: 174, endPoint x: 401, endPoint y: 172, distance: 102.1
click at [401, 172] on trix-editor "Dear Chanel, We hope this email finds you well. Thank you for reaching out to u…" at bounding box center [424, 274] width 253 height 273
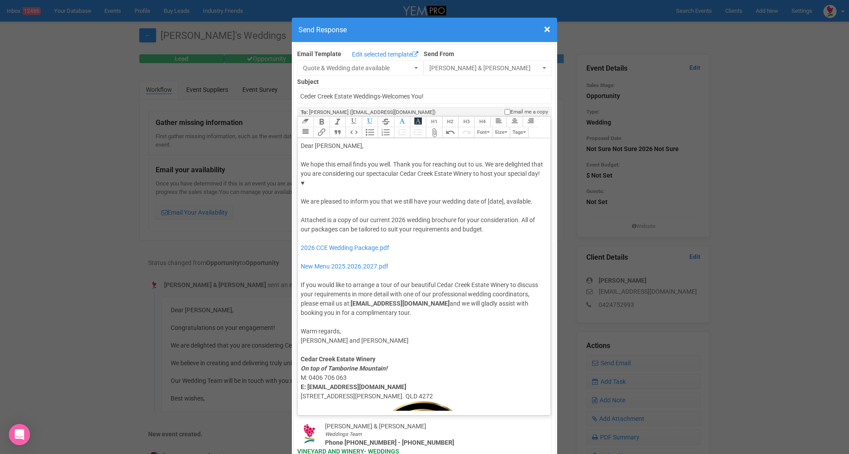
click at [530, 175] on div "We hope this email finds you well. Thank you for reaching out to us. We are del…" at bounding box center [423, 183] width 244 height 46
click at [539, 175] on div "We hope this email finds you well. Thank you for reaching out to us. We are del…" at bounding box center [423, 183] width 244 height 46
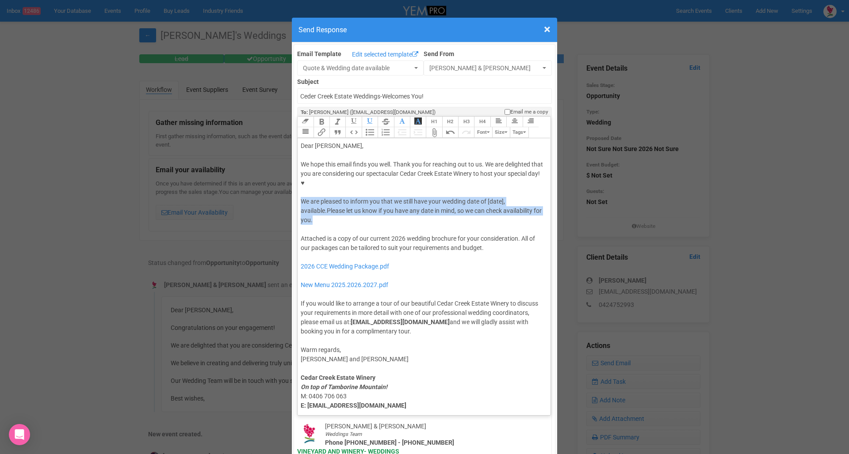
drag, startPoint x: 537, startPoint y: 186, endPoint x: 298, endPoint y: 173, distance: 239.5
click at [298, 173] on trix-editor "Dear Chanel, We hope this email finds you well. Thank you for reaching out to u…" at bounding box center [424, 274] width 253 height 273
copy div "We are pleased to inform you that we still have your wedding date of [date], av…"
paste trix-editor "<div>Dear Chanel,</div><div><strong>&nbsp;</strong></div><div>We hope this emai…"
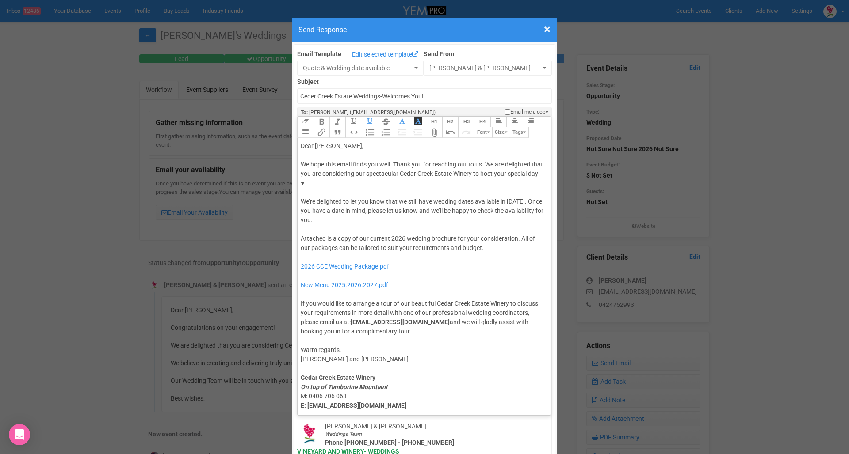
type trix-editor "<div>Dear Chanel,</div><div><strong>&nbsp;</strong></div><div>We hope this emai…"
click at [409, 260] on div "Attached is a copy of our current 2026 wedding brochure for your consideration.…" at bounding box center [423, 285] width 244 height 102
click at [400, 225] on div at bounding box center [423, 229] width 244 height 9
drag, startPoint x: 424, startPoint y: 307, endPoint x: 301, endPoint y: 271, distance: 127.5
click at [301, 271] on div "Attached is a copy of our current 2026 wedding brochure for your consideration.…" at bounding box center [423, 285] width 244 height 102
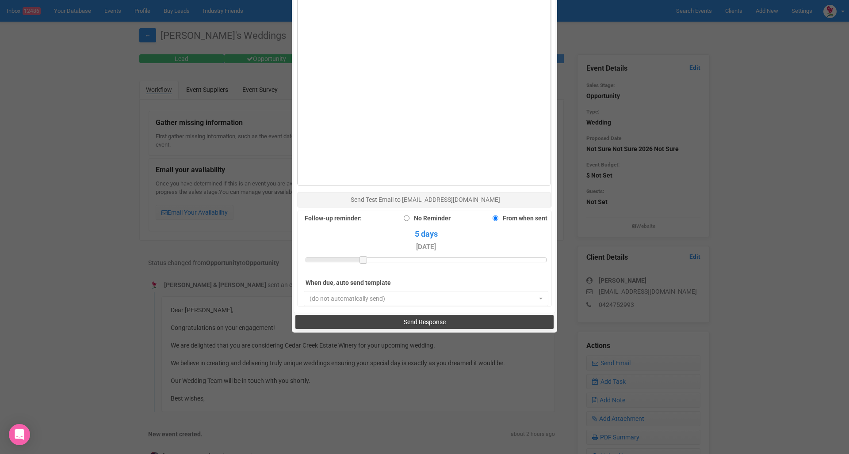
scroll to position [618, 0]
click at [459, 316] on button "Send Response" at bounding box center [424, 323] width 258 height 14
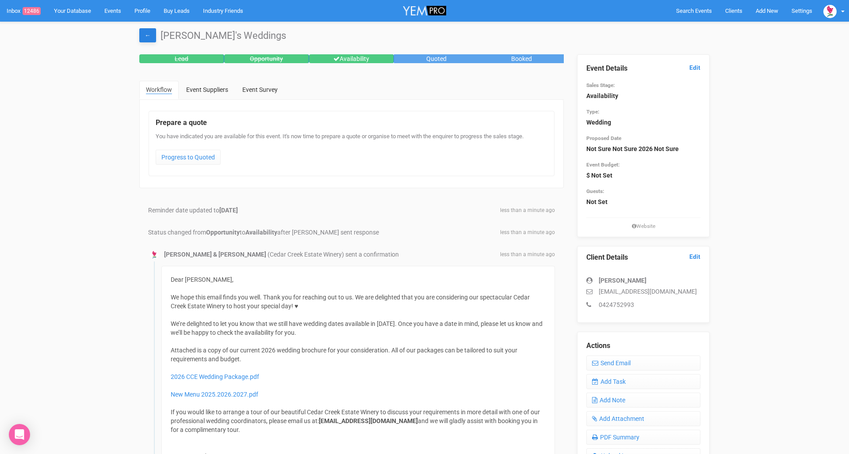
click at [143, 37] on link "←" at bounding box center [147, 35] width 17 height 14
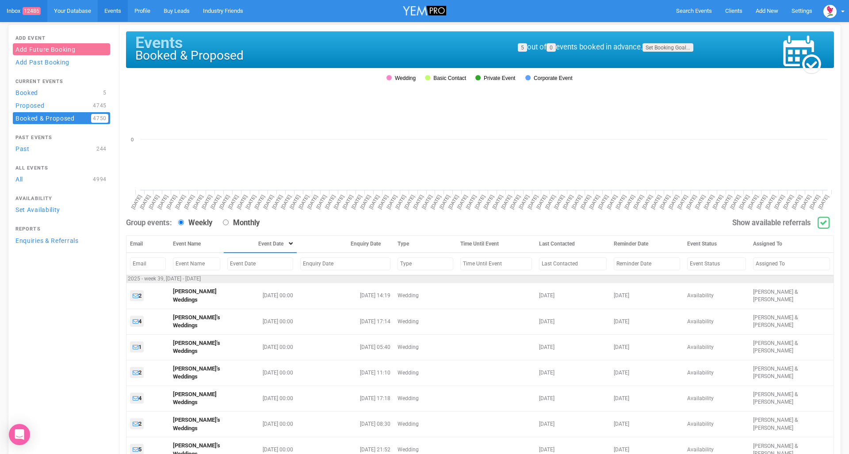
click at [29, 17] on link "Inbox 12486" at bounding box center [23, 11] width 47 height 22
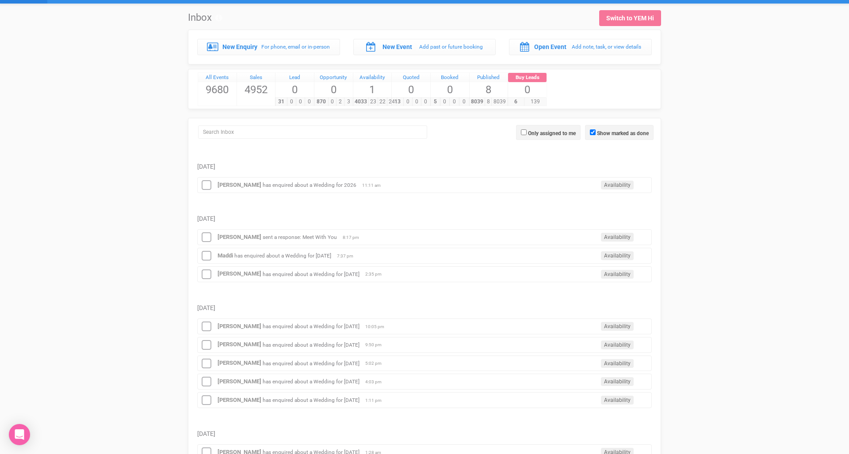
scroll to position [19, 0]
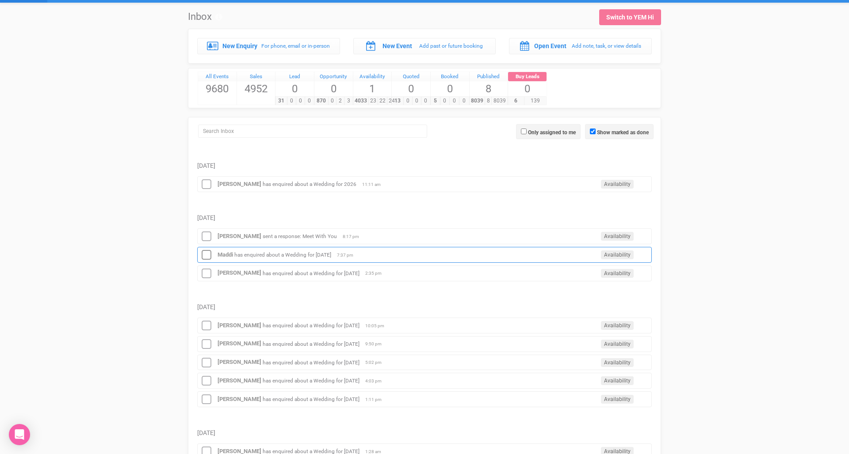
click at [306, 209] on td "[DATE]" at bounding box center [424, 209] width 454 height 34
click at [324, 239] on div "Francine Cajayon sent a response: Meet With You Availability 8:17 pm" at bounding box center [424, 237] width 454 height 16
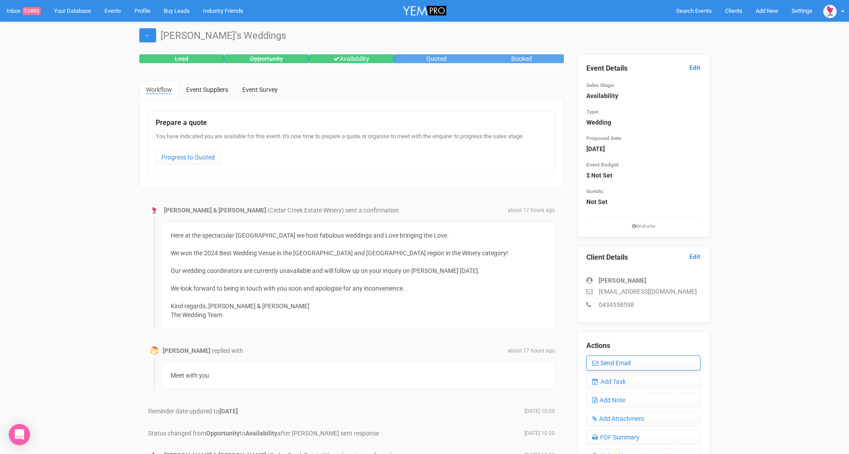
click at [621, 362] on link "Send Email" at bounding box center [643, 363] width 114 height 15
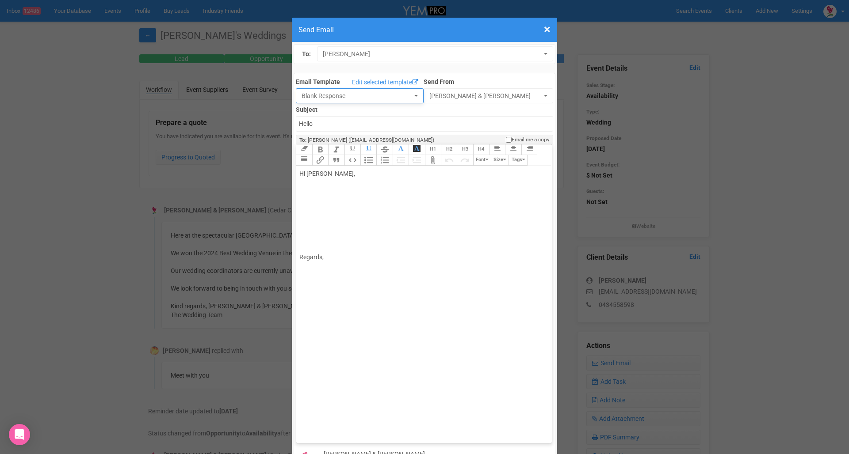
click at [396, 97] on span "Blank Response" at bounding box center [357, 96] width 111 height 9
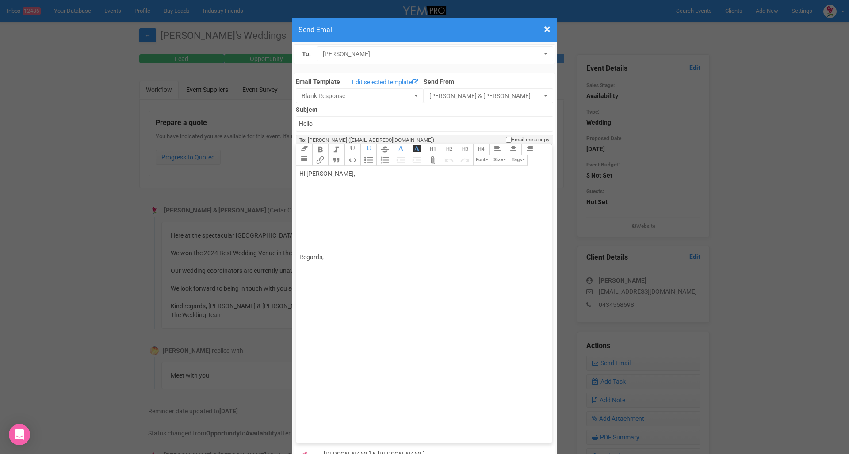
click at [331, 169] on div "Hi Francine Cajayon, Regards," at bounding box center [422, 215] width 246 height 93
drag, startPoint x: 299, startPoint y: 145, endPoint x: 350, endPoint y: 237, distance: 105.1
click at [350, 237] on trix-editor "Hi Francine Cajayon, Regards," at bounding box center [423, 302] width 255 height 273
copy div "Hi Francine Cajayon, Regards,"
click at [369, 169] on div "Hi Francine Cajayon, Regards," at bounding box center [422, 215] width 246 height 93
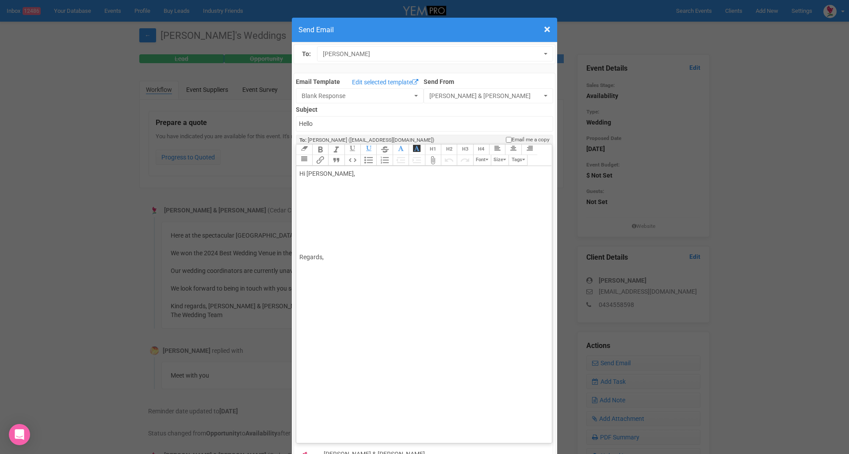
paste trix-editor "<div>Hi Francine Cajayon,<br><span style="color: rgb(0, 0, 0);">Hi Francine Caj…"
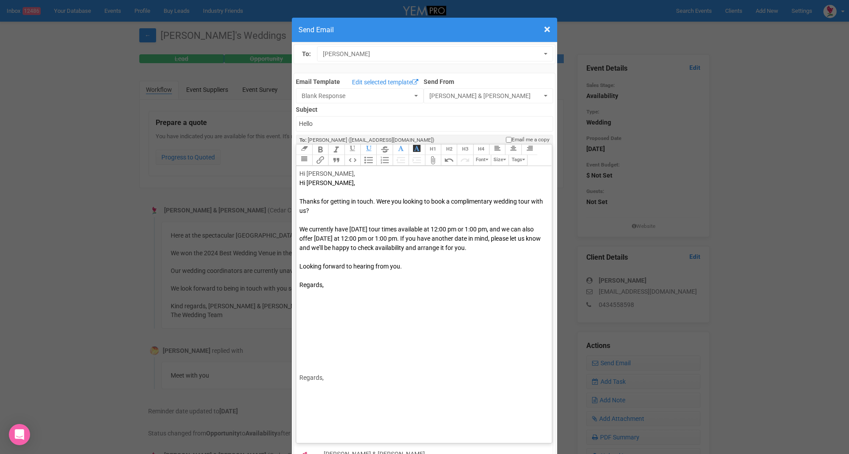
drag, startPoint x: 298, startPoint y: 153, endPoint x: 377, endPoint y: 157, distance: 78.8
click at [377, 166] on trix-editor "Hi Francine Cajayon, Hi Francine Cajayon, Thanks for getting in touch. Were you…" at bounding box center [423, 302] width 255 height 273
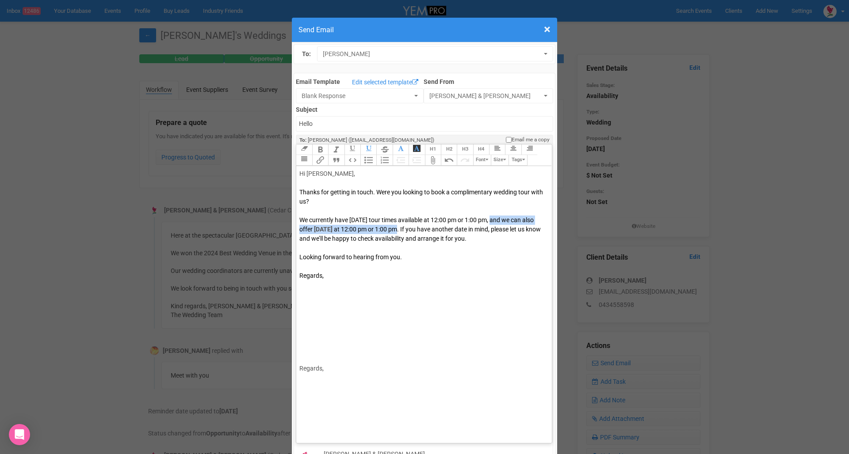
drag, startPoint x: 493, startPoint y: 191, endPoint x: 460, endPoint y: 202, distance: 35.4
click at [460, 216] on div "We currently have Sunday tour times available at 12:00 pm or 1:00 pm, and we ca…" at bounding box center [422, 234] width 246 height 37
click at [470, 219] on div "We currently have Sunday tour times available at 12:00 pm or 1:00 pm. If you ha…" at bounding box center [422, 234] width 246 height 37
click at [451, 253] on div "Looking forward to hearing from you." at bounding box center [422, 262] width 246 height 19
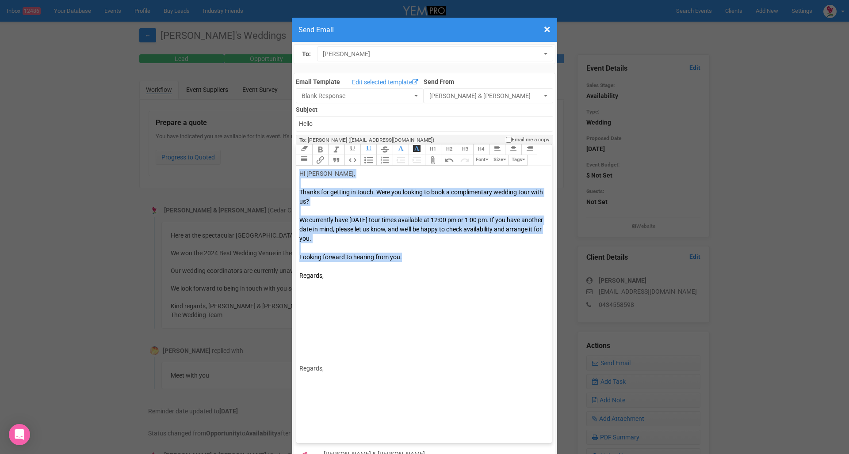
drag, startPoint x: 439, startPoint y: 232, endPoint x: 299, endPoint y: 147, distance: 164.5
click at [299, 166] on trix-editor "Hi Francine Cajayon, Thanks for getting in touch. Were you looking to book a co…" at bounding box center [423, 302] width 255 height 273
click at [418, 307] on div "Regards," at bounding box center [422, 332] width 246 height 84
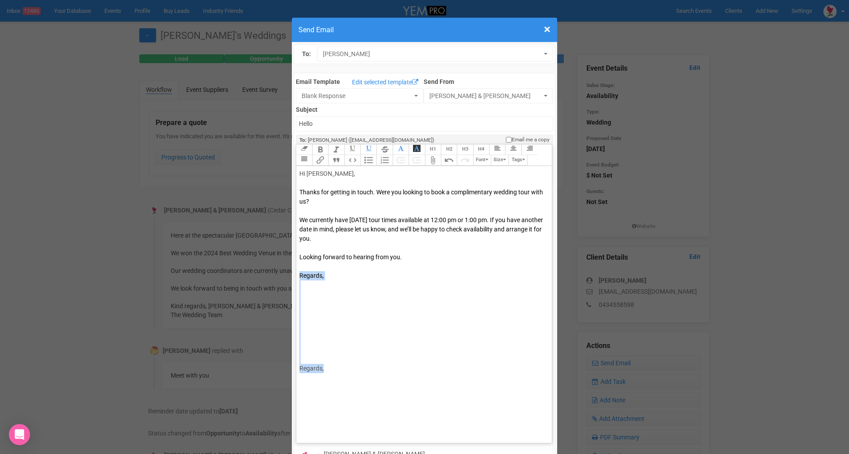
drag, startPoint x: 338, startPoint y: 350, endPoint x: 301, endPoint y: 258, distance: 99.6
click at [301, 258] on trix-editor "Hi Francine Cajayon, Thanks for getting in touch. Were you looking to book a co…" at bounding box center [423, 302] width 255 height 273
click at [373, 189] on span "Thanks for getting in touch. Were you looking to book a complimentary wedding t…" at bounding box center [421, 197] width 244 height 16
click at [401, 269] on trix-editor "Hi Francine Cajayon, Thanks for getting in touch with us. Were you looking to b…" at bounding box center [423, 302] width 255 height 273
drag, startPoint x: 301, startPoint y: 144, endPoint x: 367, endPoint y: 144, distance: 66.8
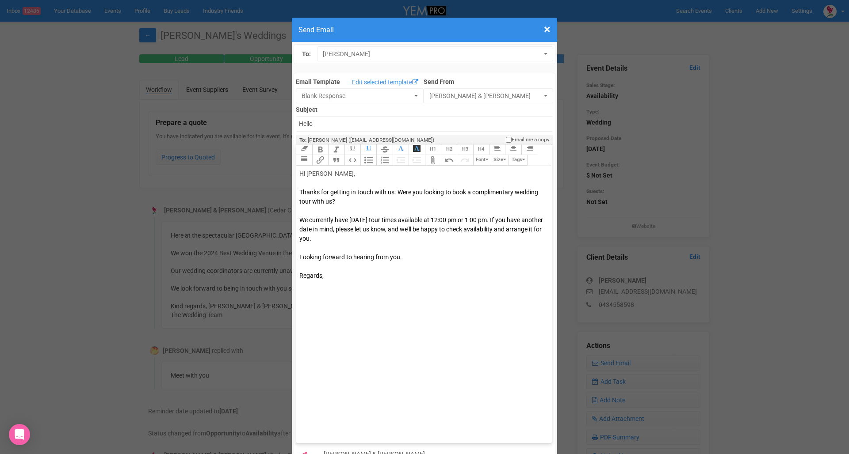
click at [367, 169] on div "Hi Francine Cajayon," at bounding box center [422, 178] width 246 height 19
click at [365, 169] on div "Hi Francine Cajayon," at bounding box center [422, 178] width 246 height 19
drag, startPoint x: 359, startPoint y: 146, endPoint x: 301, endPoint y: 146, distance: 57.9
click at [301, 169] on div "Hi Francine Cajayon," at bounding box center [422, 178] width 246 height 19
paste trix-editor "<div><span style="font-family: -webkit-standard; font-size: medium; color: rgb(…"
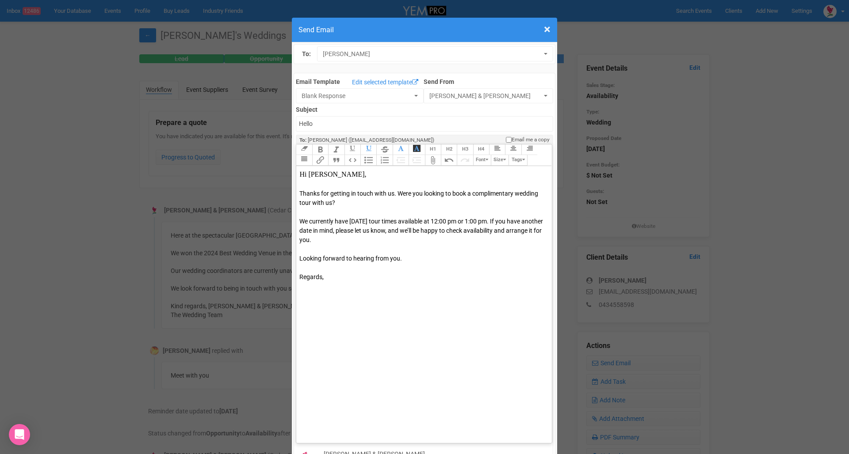
click at [331, 171] on span "Hi Francine Cajayon," at bounding box center [332, 175] width 67 height 8
click at [356, 217] on div "We currently have Sunday tour times available at 12:00 pm or 1:00 pm. If you ha…" at bounding box center [422, 235] width 246 height 37
type trix-editor "<div>Hi Francine Cajayon,<span style="color: rgb(0, 0, 0);"><br></span><br></di…"
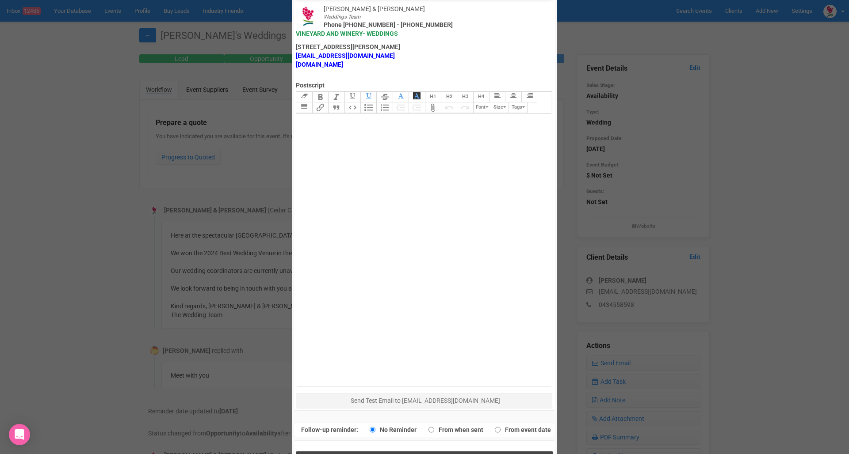
scroll to position [445, 0]
click at [400, 452] on button "Send Response" at bounding box center [424, 461] width 257 height 18
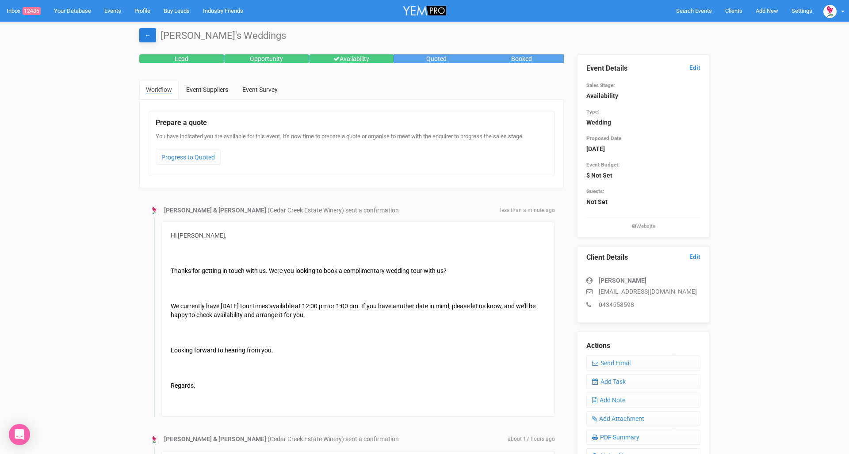
click at [153, 31] on link "←" at bounding box center [147, 35] width 17 height 14
click at [19, 11] on link "Inbox 12486" at bounding box center [23, 11] width 47 height 22
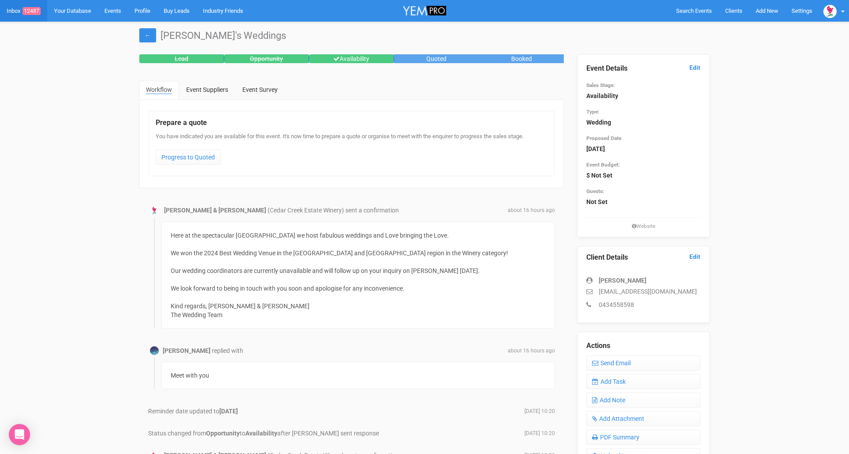
click at [17, 11] on link "Inbox 12487" at bounding box center [23, 11] width 47 height 22
